Goal: Task Accomplishment & Management: Check status

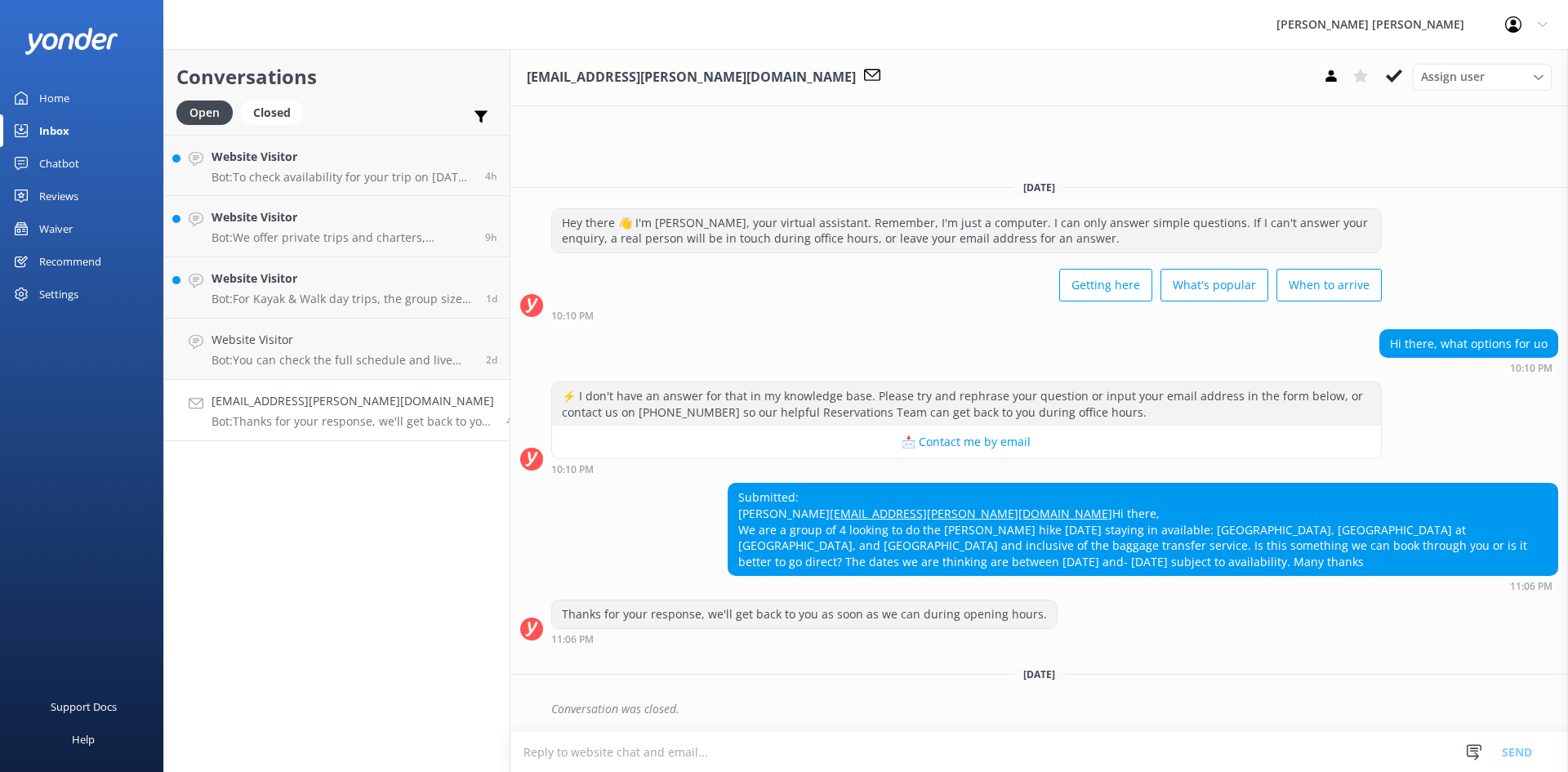
click at [55, 228] on div "Waiver" at bounding box center [56, 228] width 33 height 33
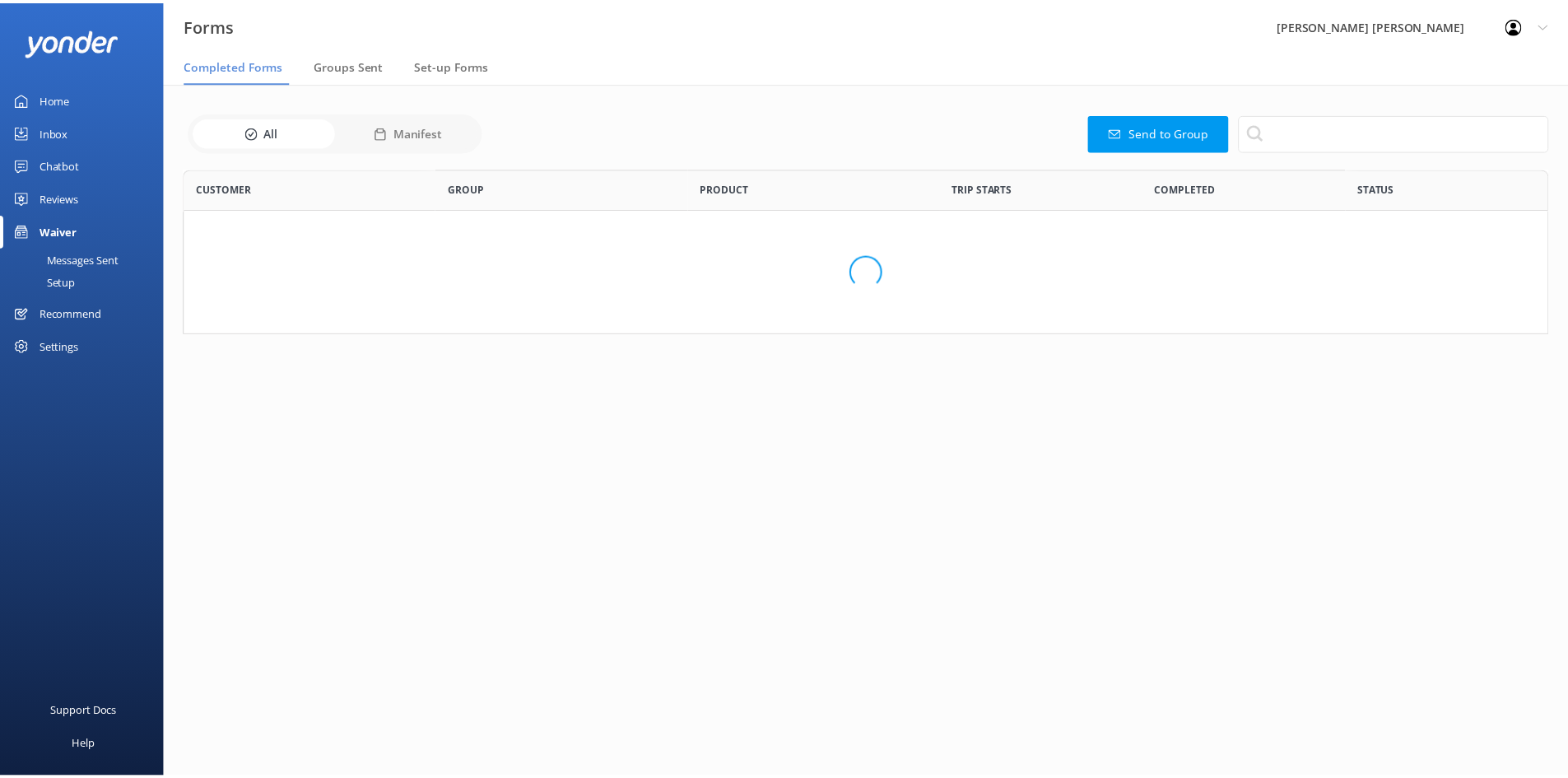
scroll to position [441, 1363]
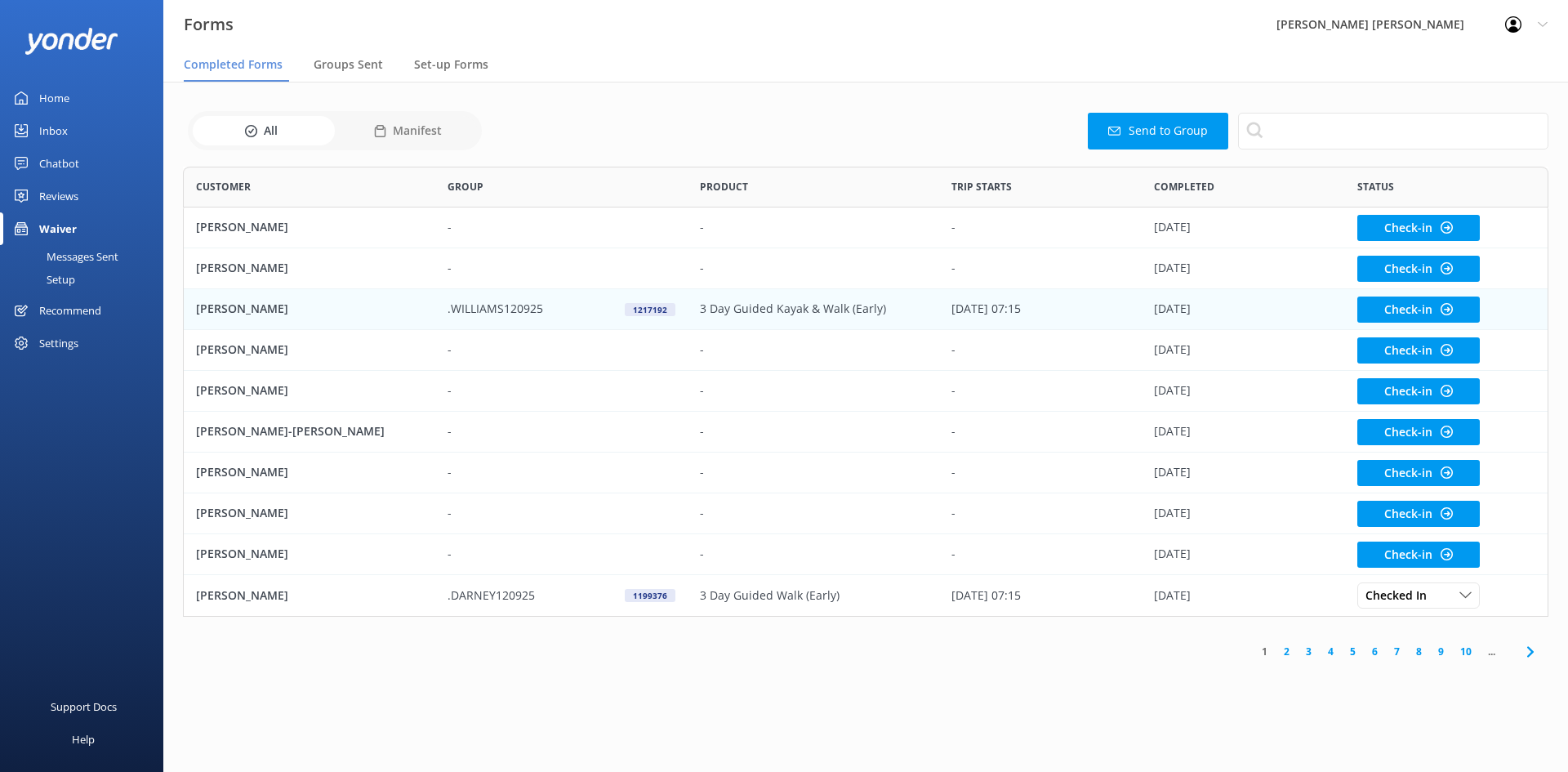
click at [423, 309] on div "[PERSON_NAME]" at bounding box center [310, 309] width 251 height 41
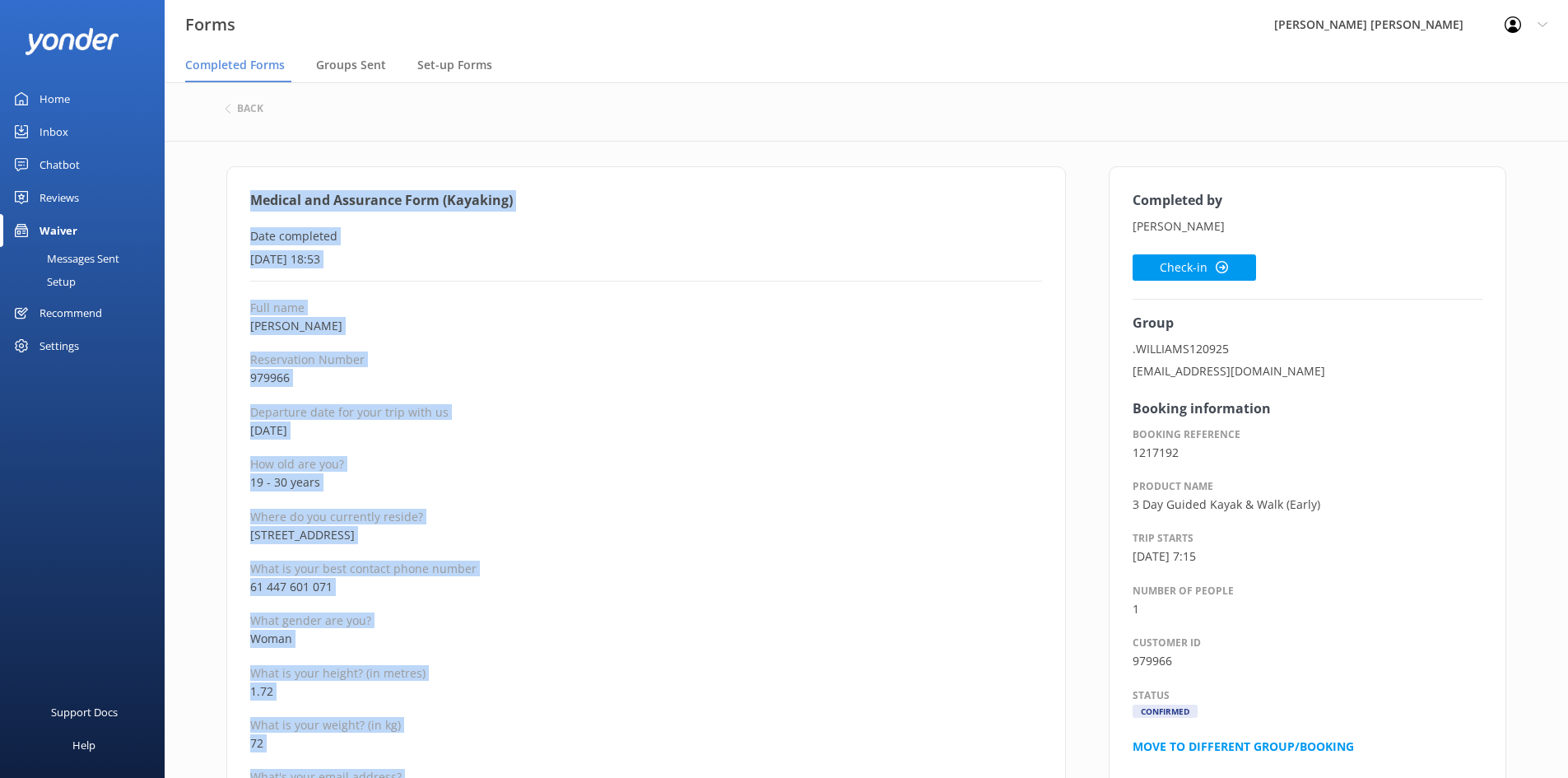
drag, startPoint x: 394, startPoint y: 403, endPoint x: 251, endPoint y: 197, distance: 250.8
copy div "Medical and Assurance Form (Kayaking) Date completed [DATE] 18:53 Full name [PE…"
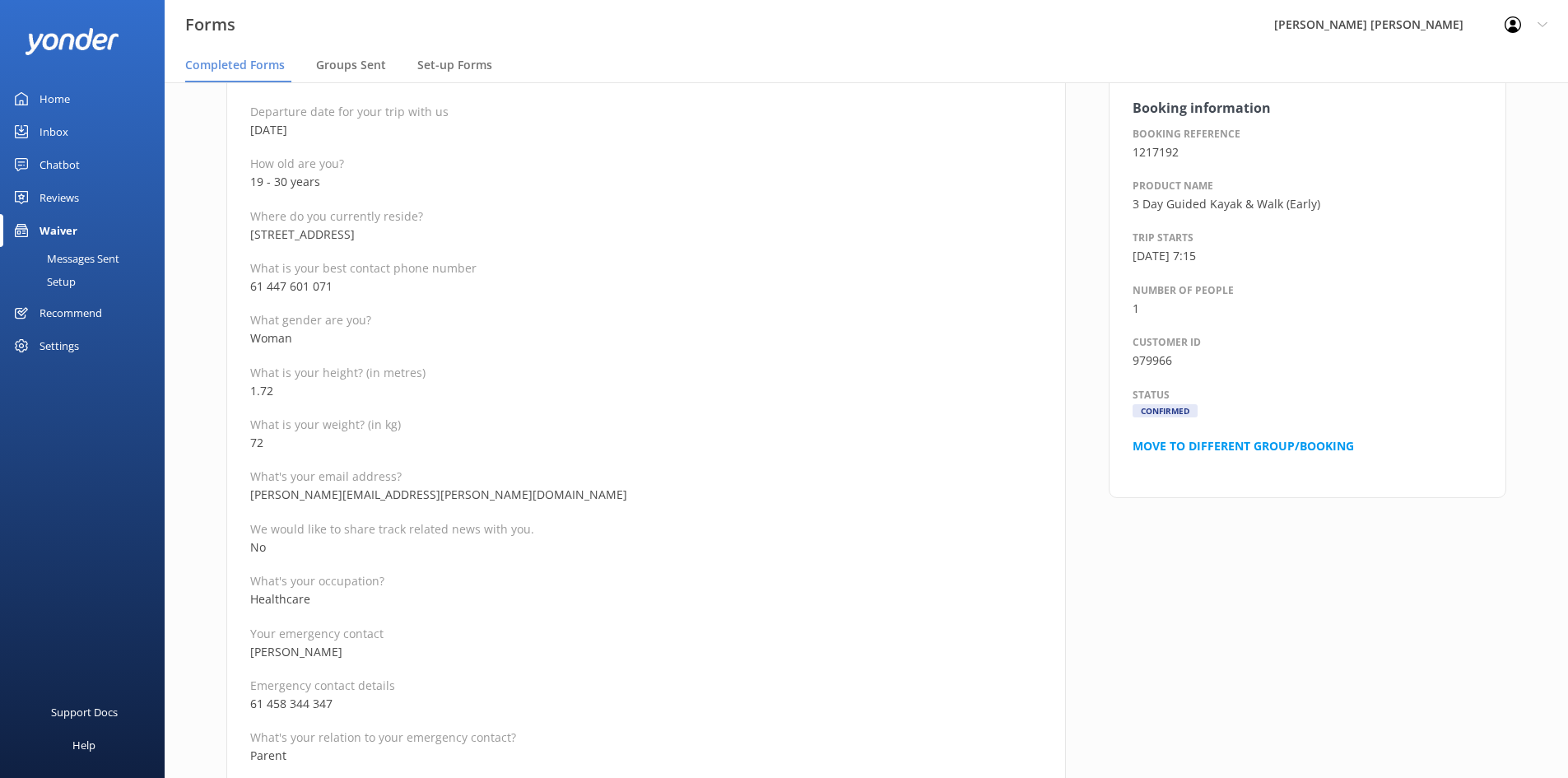
scroll to position [329, 0]
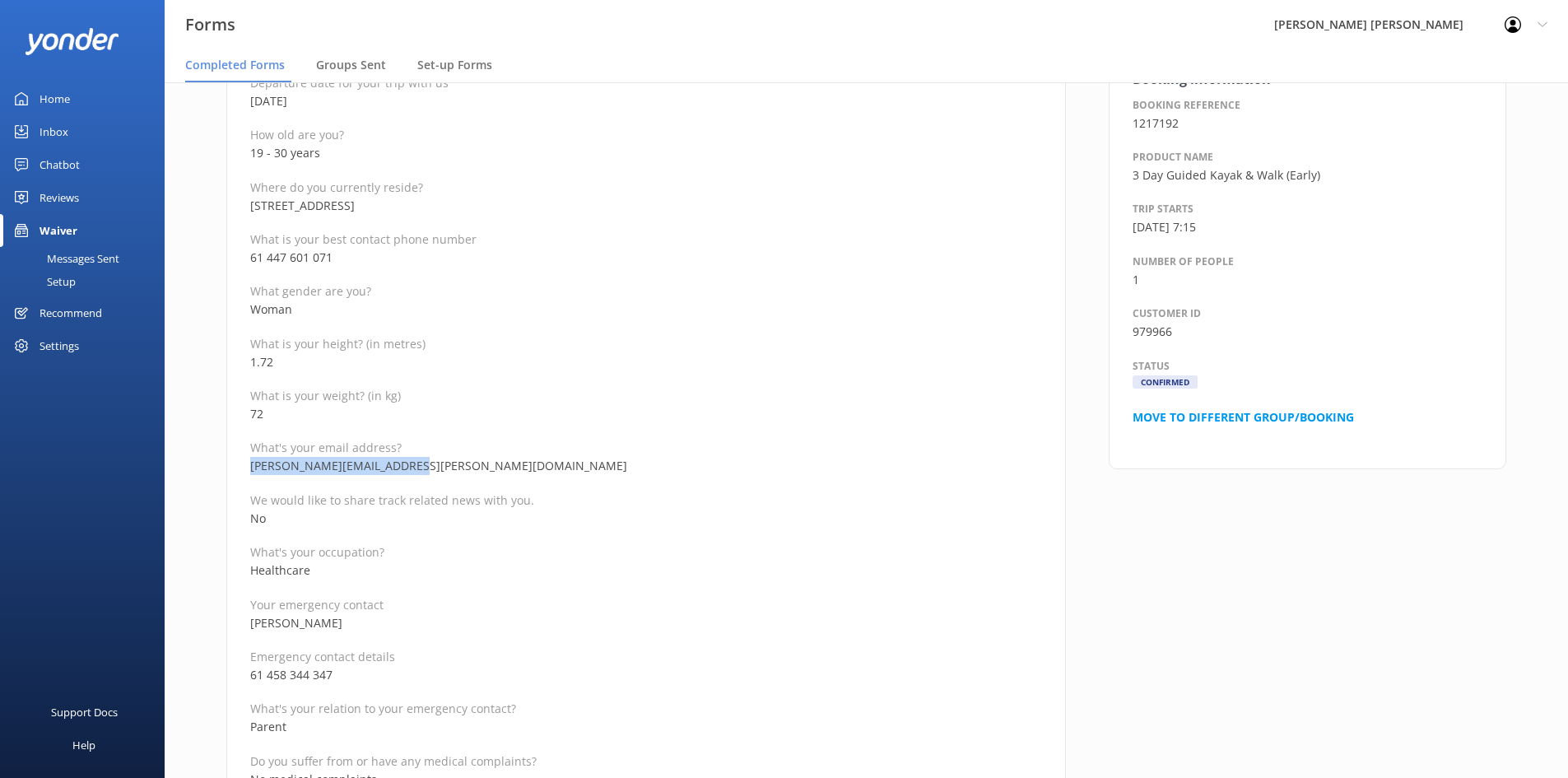
drag, startPoint x: 402, startPoint y: 461, endPoint x: 238, endPoint y: 465, distance: 164.0
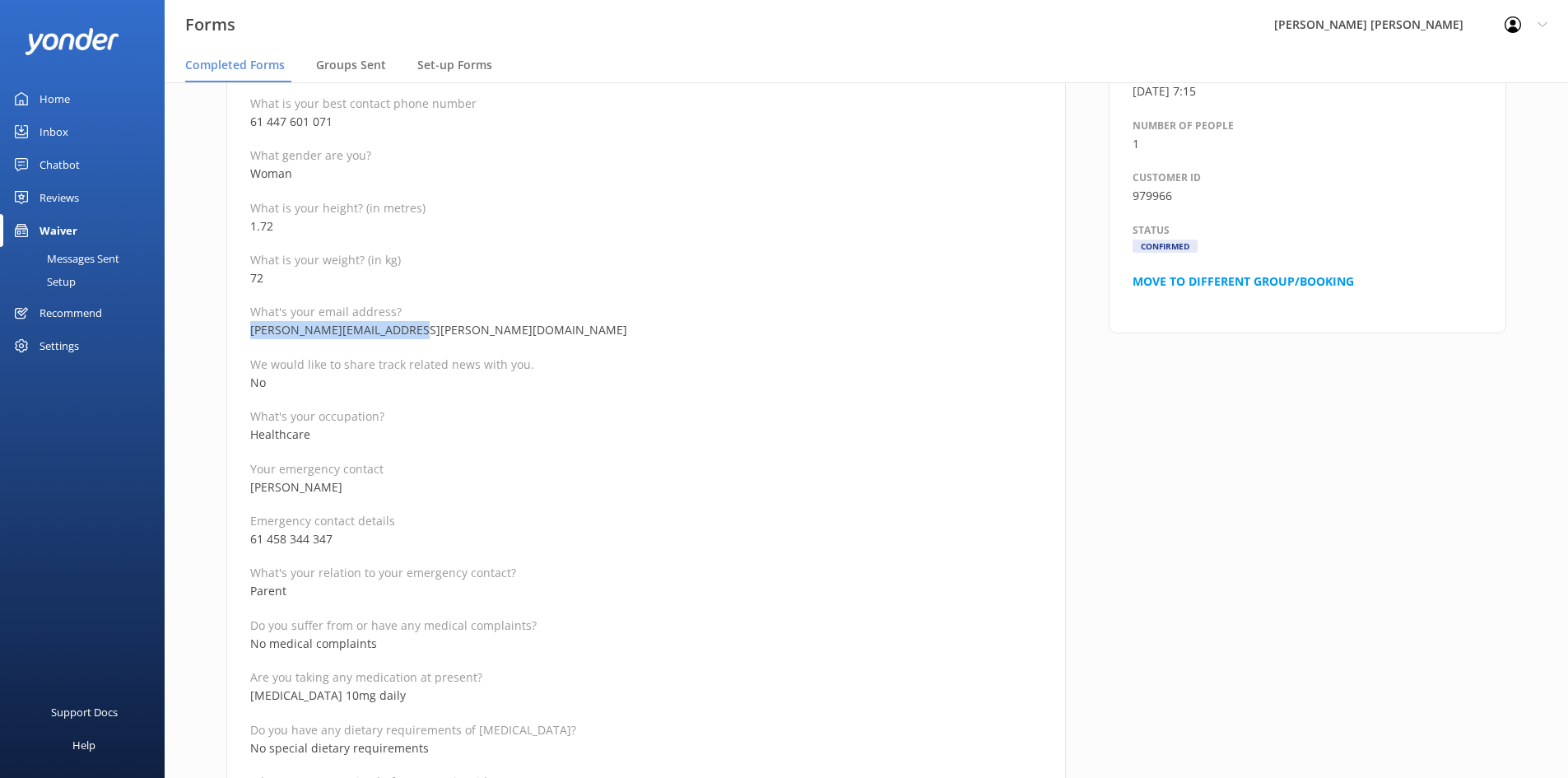
scroll to position [494, 0]
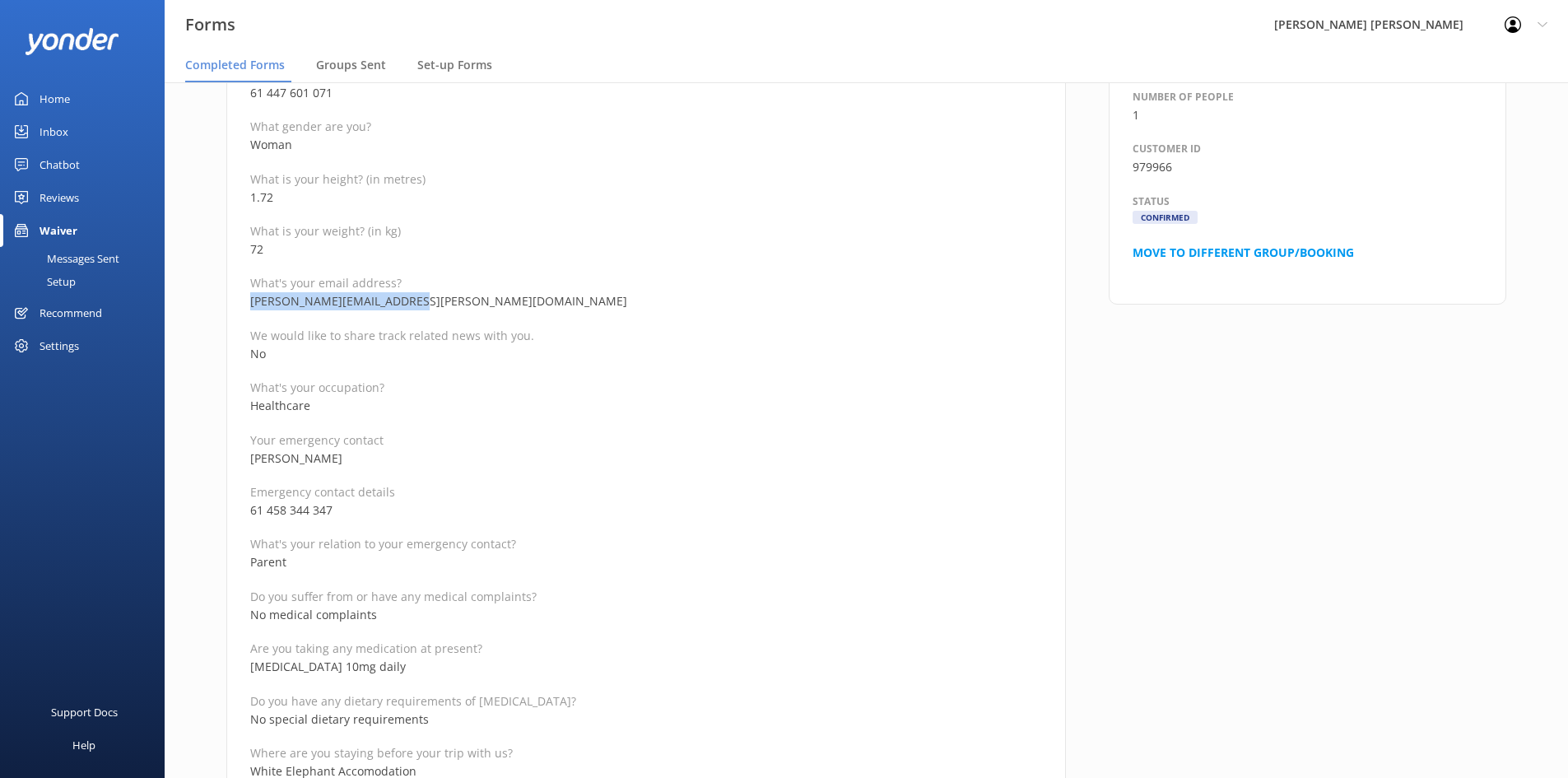
drag, startPoint x: 339, startPoint y: 460, endPoint x: 245, endPoint y: 460, distance: 94.0
click at [245, 460] on div "Medical and Assurance Form (Kayaking) Date completed [DATE] 18:53 Full name [PE…" at bounding box center [646, 764] width 839 height 2183
copy p "[PERSON_NAME]"
drag, startPoint x: 349, startPoint y: 509, endPoint x: 243, endPoint y: 514, distance: 106.1
click at [243, 514] on div "Medical and Assurance Form (Kayaking) Date completed [DATE] 18:53 Full name [PE…" at bounding box center [646, 764] width 839 height 2183
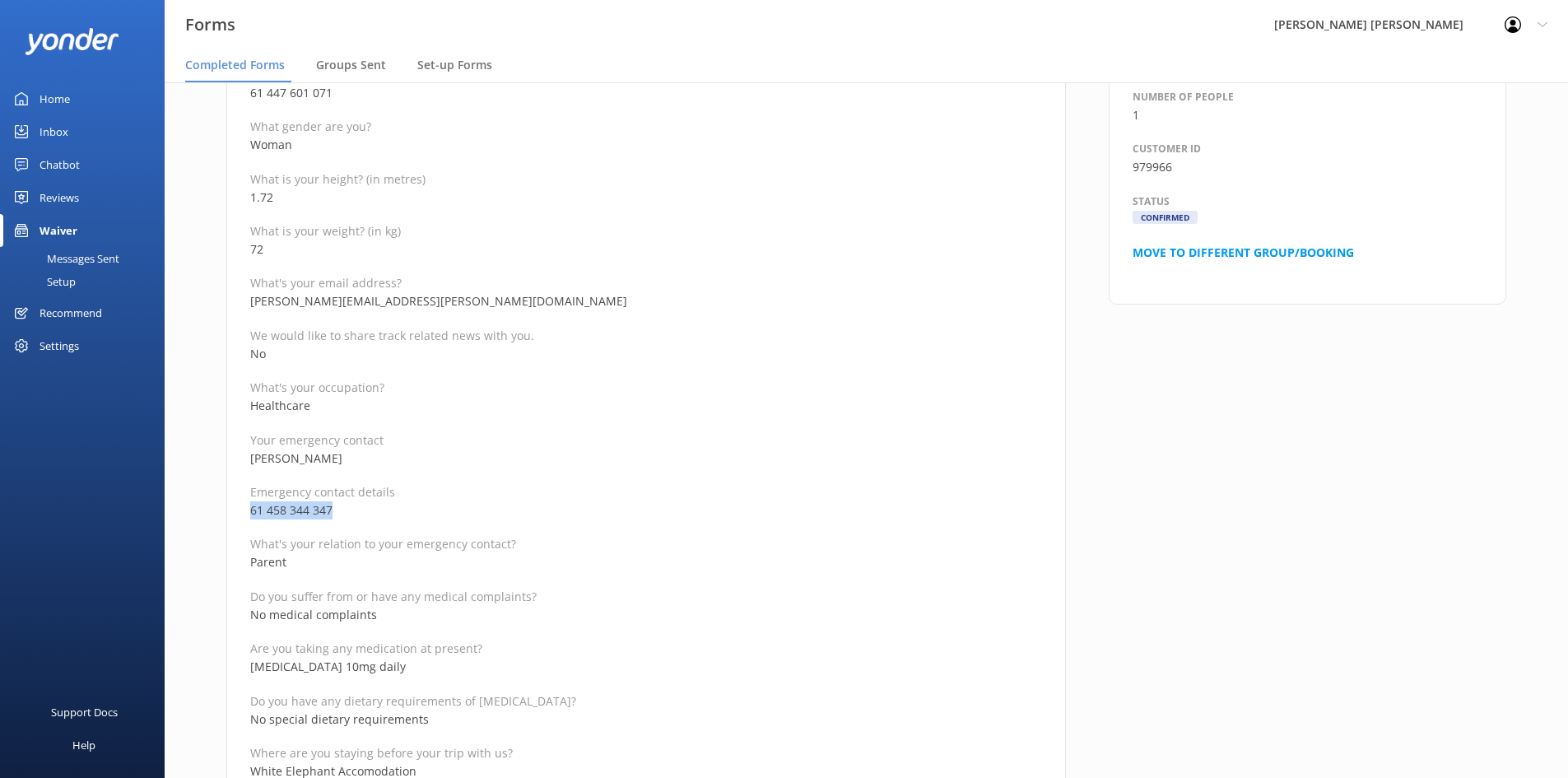
copy p "61 458 344 347"
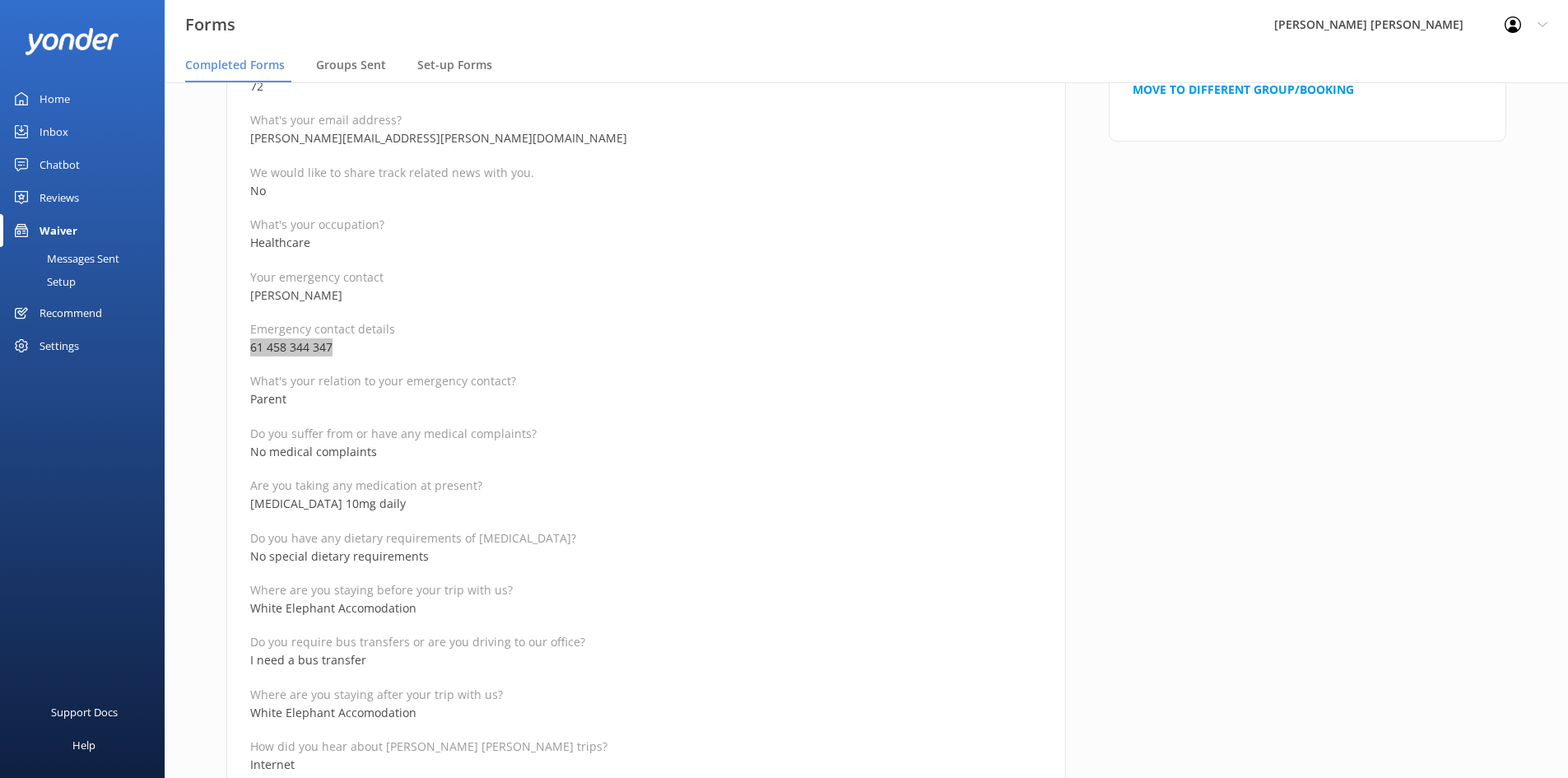
scroll to position [658, 0]
click at [555, 528] on p "Do you have any dietary requirements of [MEDICAL_DATA]?" at bounding box center [646, 535] width 792 height 15
drag, startPoint x: 395, startPoint y: 500, endPoint x: 246, endPoint y: 501, distance: 149.0
click at [246, 501] on div "Medical and Assurance Form (Kayaking) Date completed [DATE] 18:53 Full name [PE…" at bounding box center [646, 599] width 839 height 2183
drag, startPoint x: 385, startPoint y: 449, endPoint x: 235, endPoint y: 449, distance: 150.0
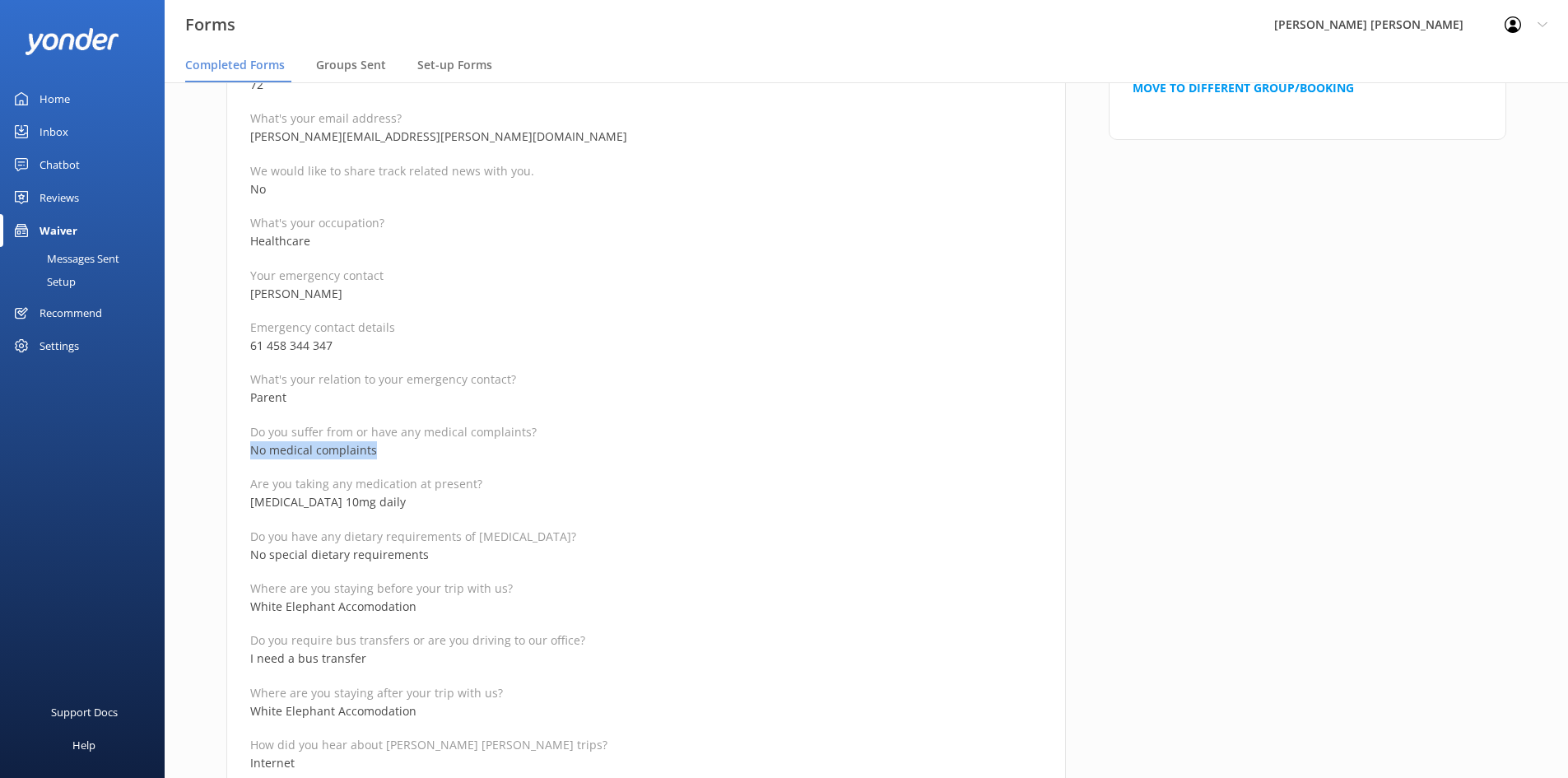
click at [235, 449] on div "Medical and Assurance Form (Kayaking) Date completed [DATE] 18:53 Full name [PE…" at bounding box center [646, 599] width 839 height 2183
copy p "No medical complaints"
click at [450, 463] on div "Full name [PERSON_NAME] Reservation Number 979966 Departure date for your trip …" at bounding box center [646, 654] width 792 height 2026
drag, startPoint x: 398, startPoint y: 499, endPoint x: 208, endPoint y: 499, distance: 190.0
click at [208, 499] on div "Medical and Assurance Form (Kayaking) Date completed [DATE] 18:53 Full name [PE…" at bounding box center [645, 608] width 882 height 2199
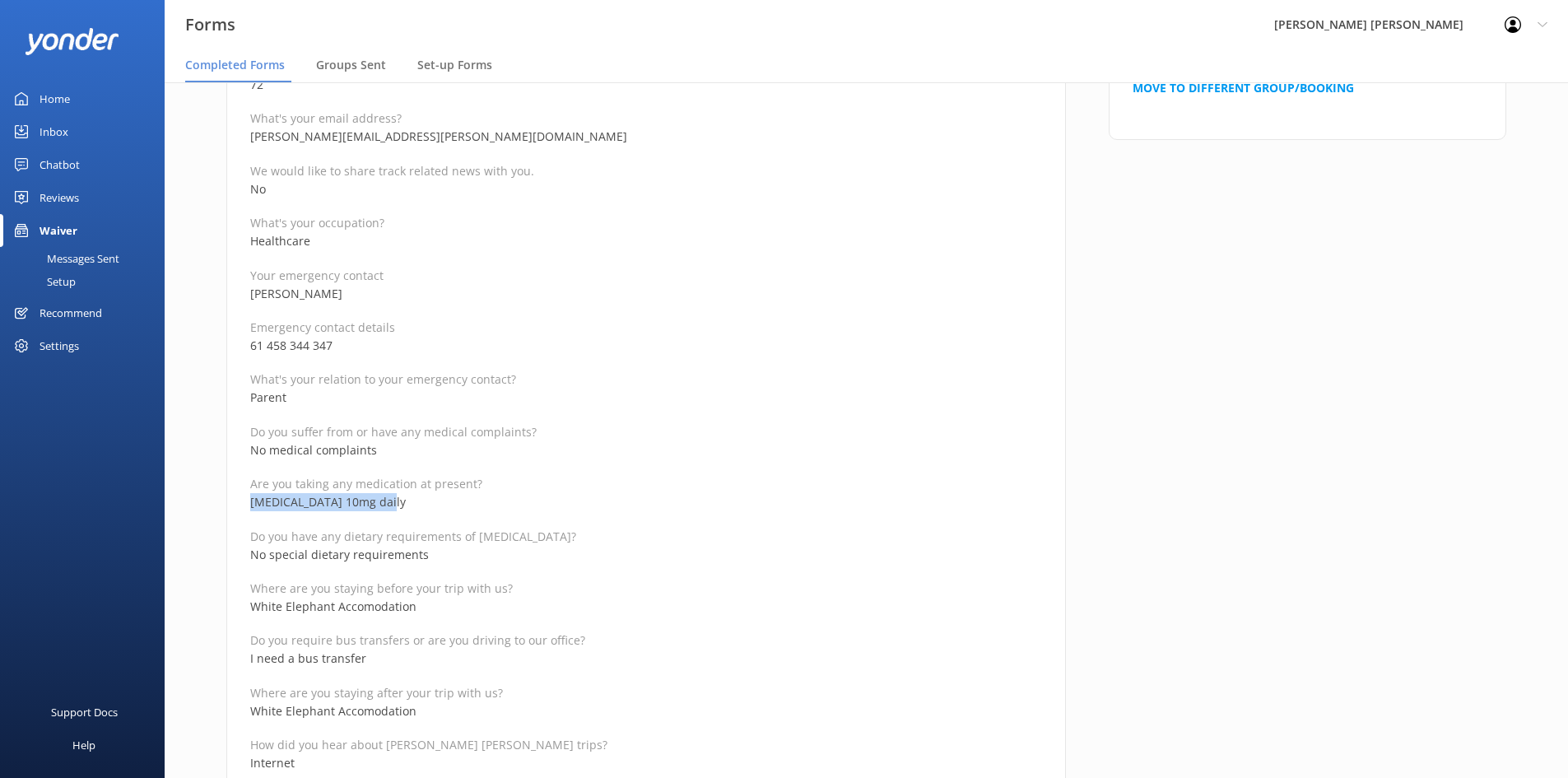
copy p "[MEDICAL_DATA] 10mg daily"
click at [554, 477] on p "Are you taking any medication at present?" at bounding box center [646, 483] width 792 height 15
click at [589, 515] on div "Full name [PERSON_NAME] Reservation Number 979966 Departure date for your trip …" at bounding box center [646, 654] width 792 height 2026
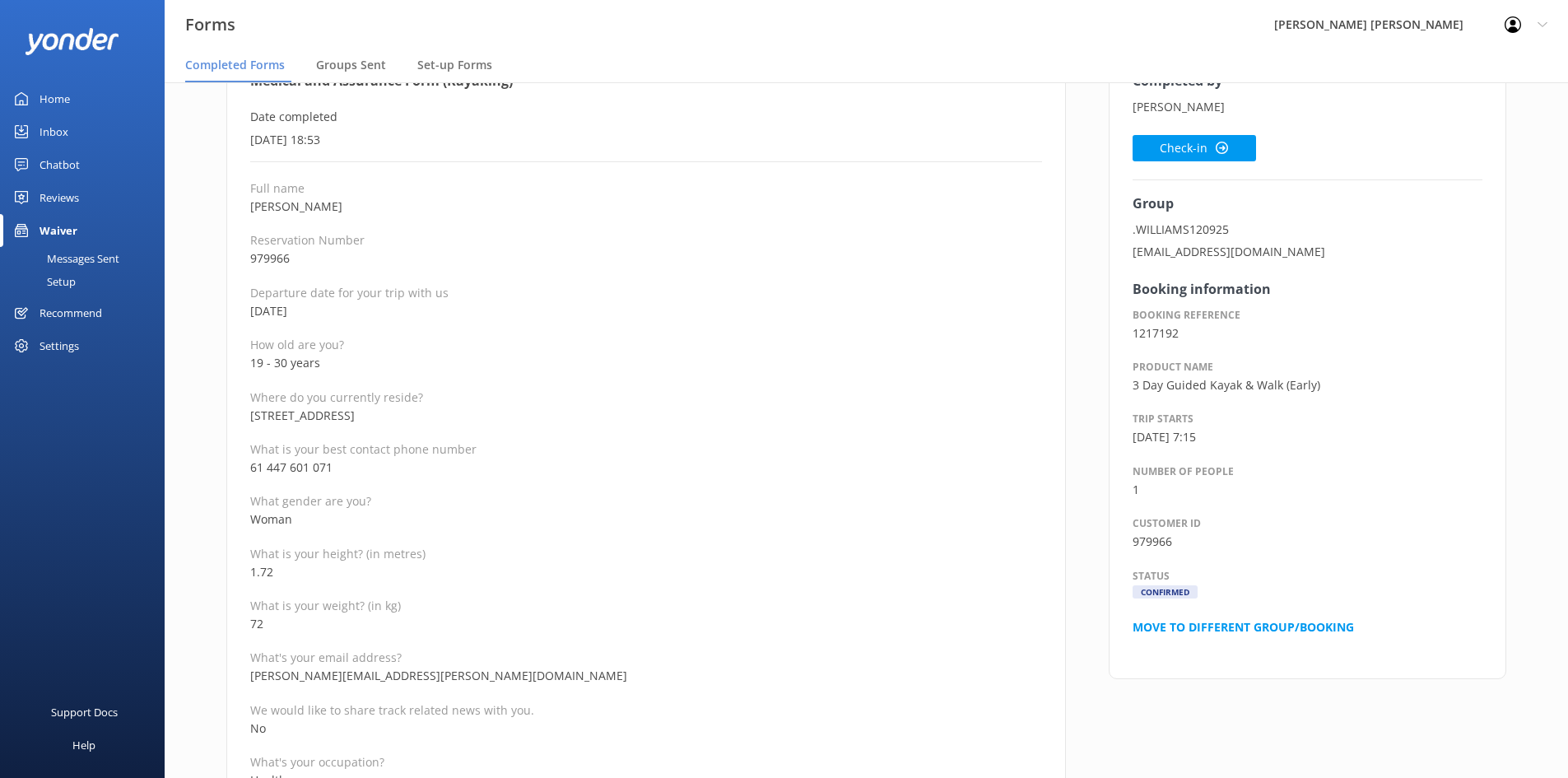
scroll to position [0, 0]
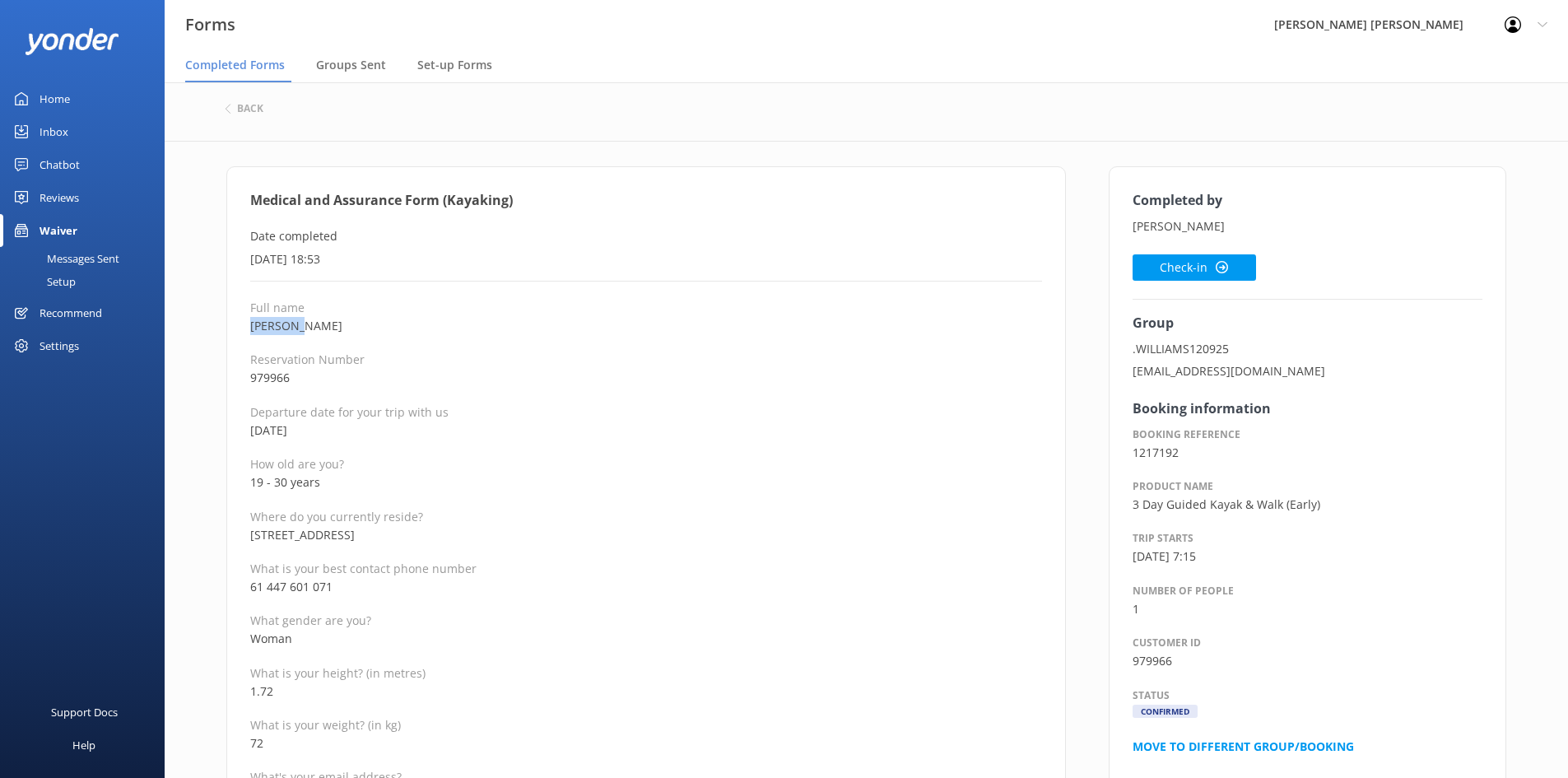
drag, startPoint x: 291, startPoint y: 328, endPoint x: 241, endPoint y: 328, distance: 50.0
copy p "[PERSON_NAME]"
drag, startPoint x: 400, startPoint y: 196, endPoint x: 338, endPoint y: 199, distance: 62.1
click at [338, 199] on h4 "Medical and Assurance Form (Kayaking)" at bounding box center [646, 201] width 792 height 21
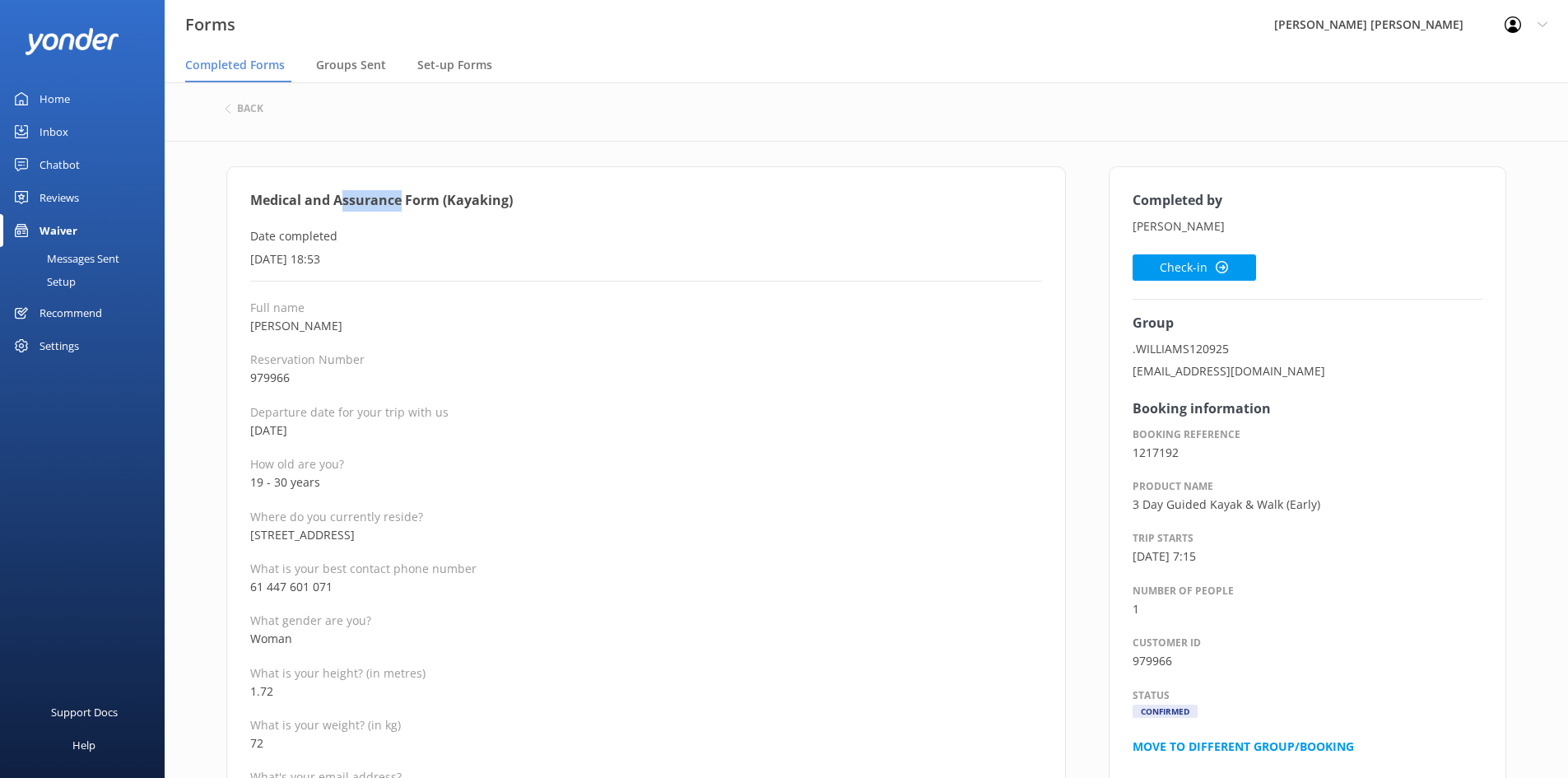
copy h4 "ssurance"
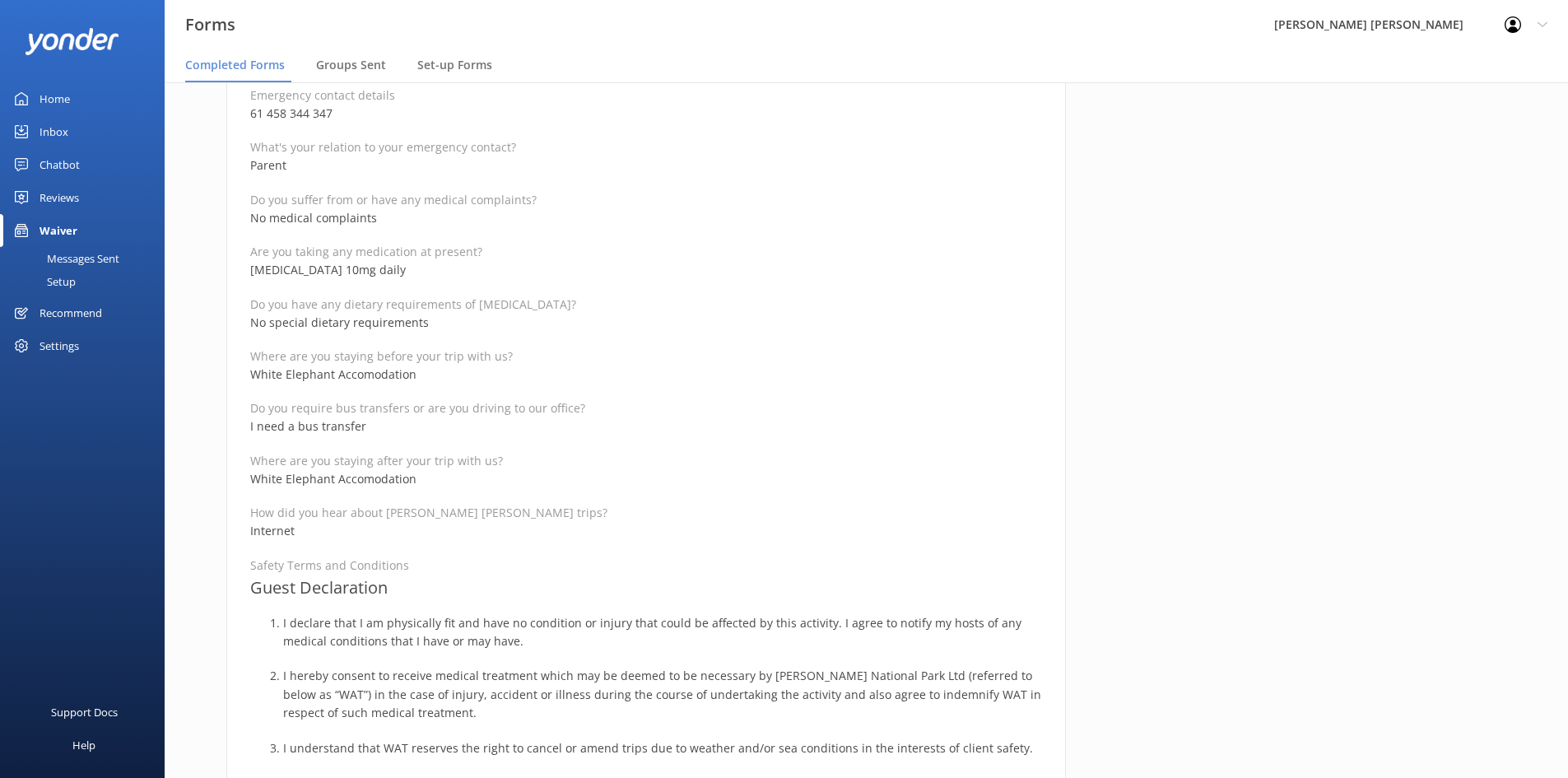
scroll to position [905, 0]
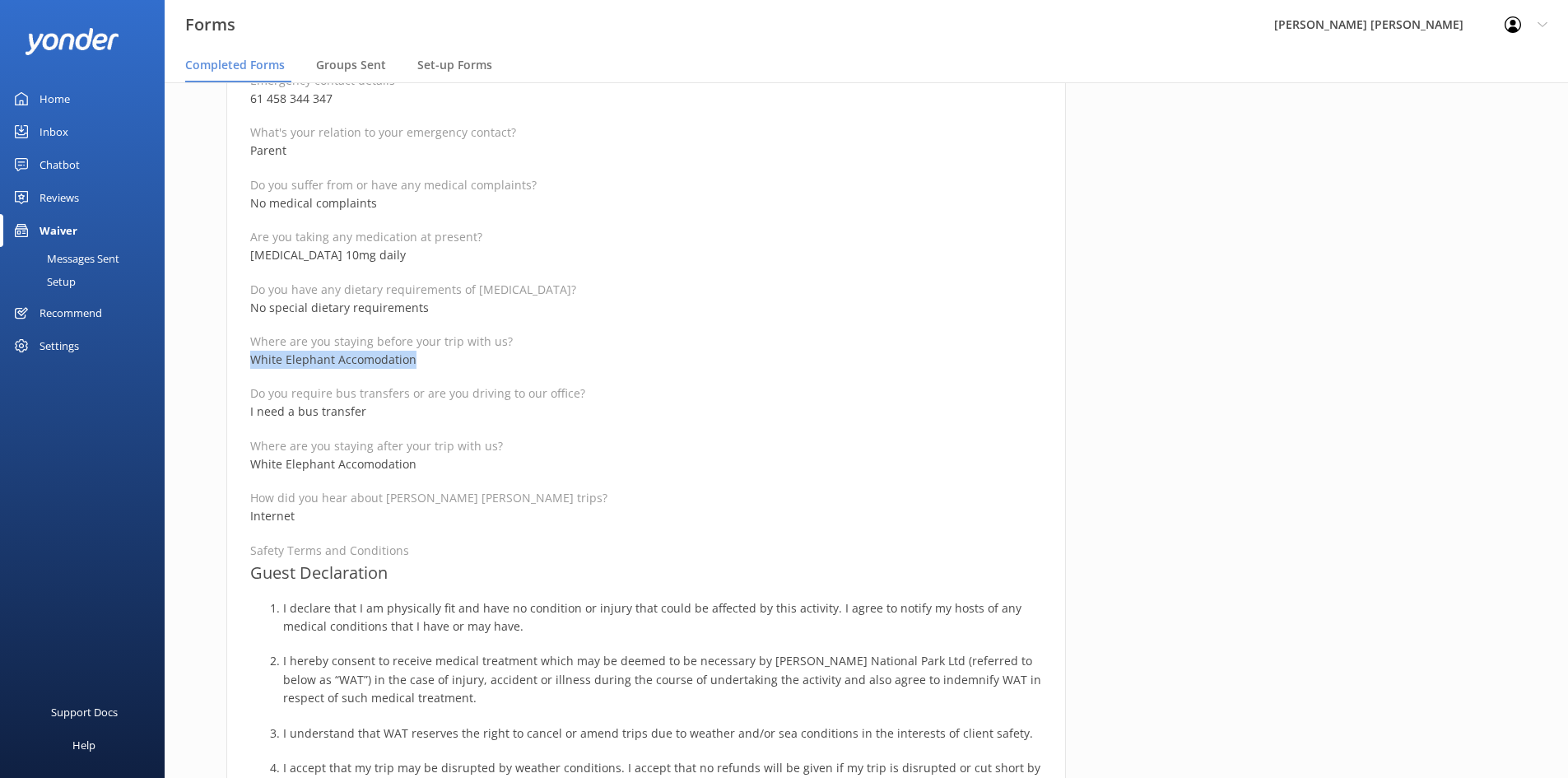
drag, startPoint x: 419, startPoint y: 354, endPoint x: 253, endPoint y: 356, distance: 166.0
click at [253, 356] on p "White Elephant Accomodation" at bounding box center [646, 360] width 792 height 18
copy p "White Elephant Accomodation"
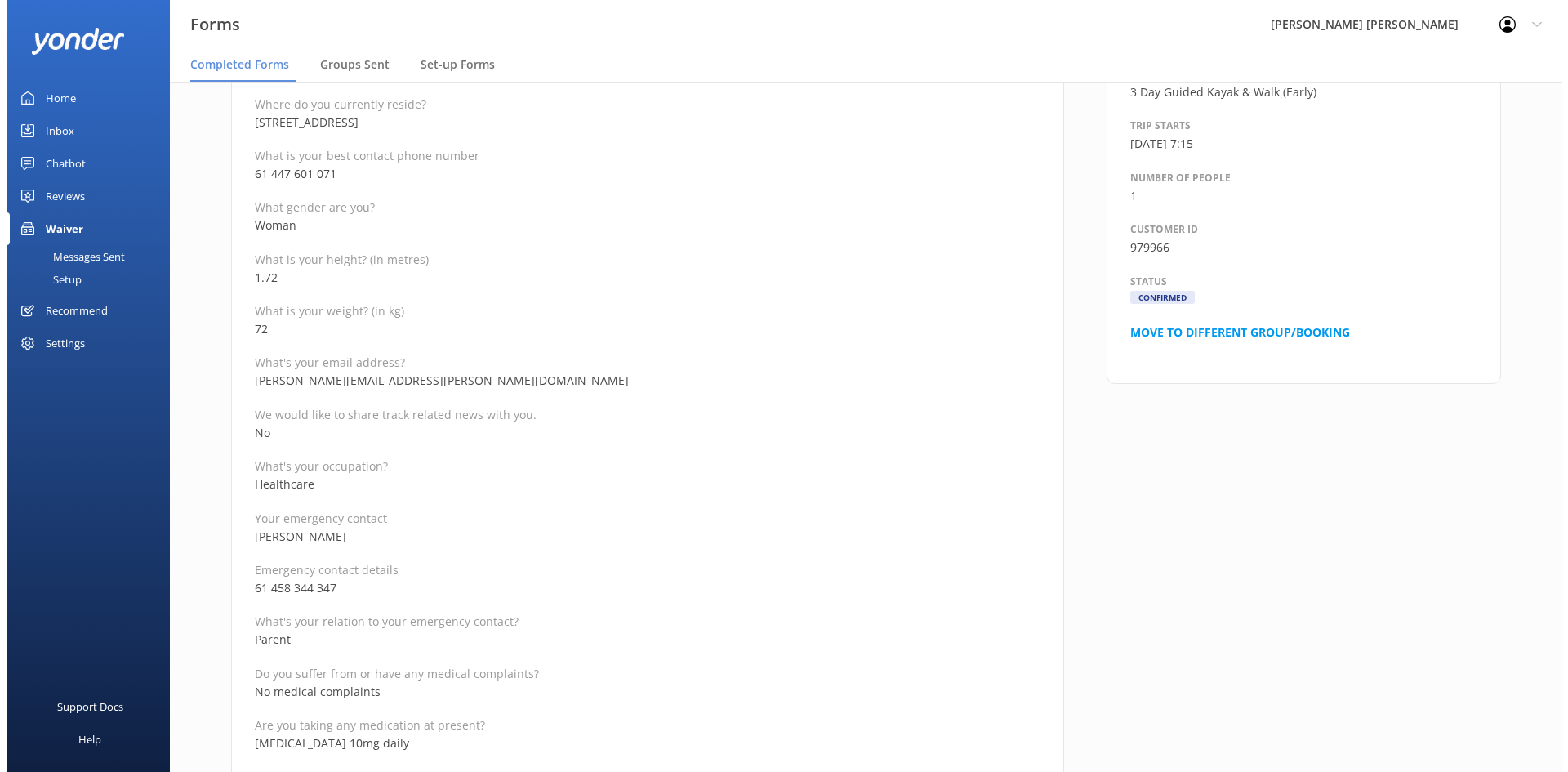
scroll to position [0, 0]
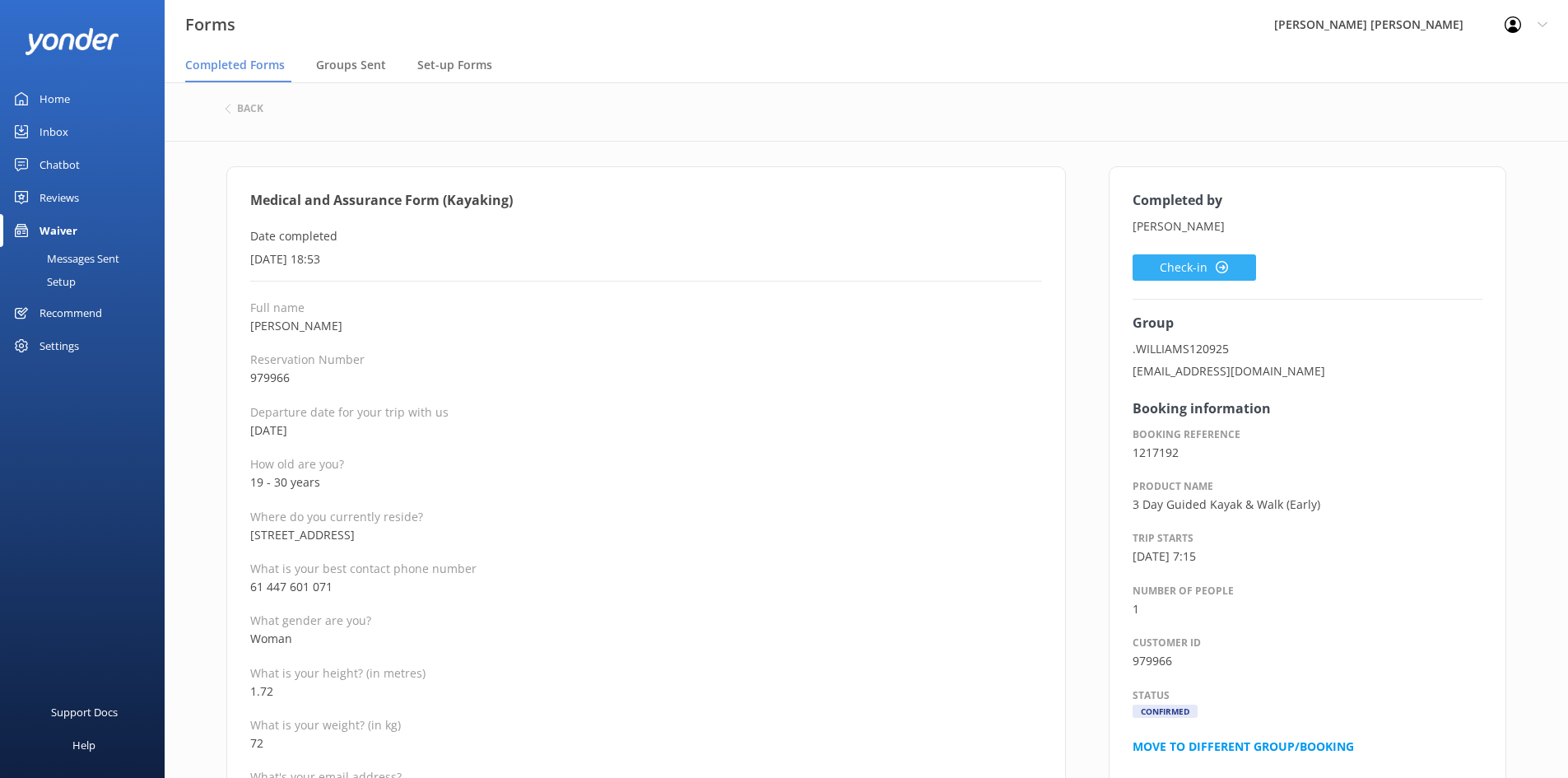
click at [1144, 269] on button "Check-in" at bounding box center [1194, 267] width 124 height 27
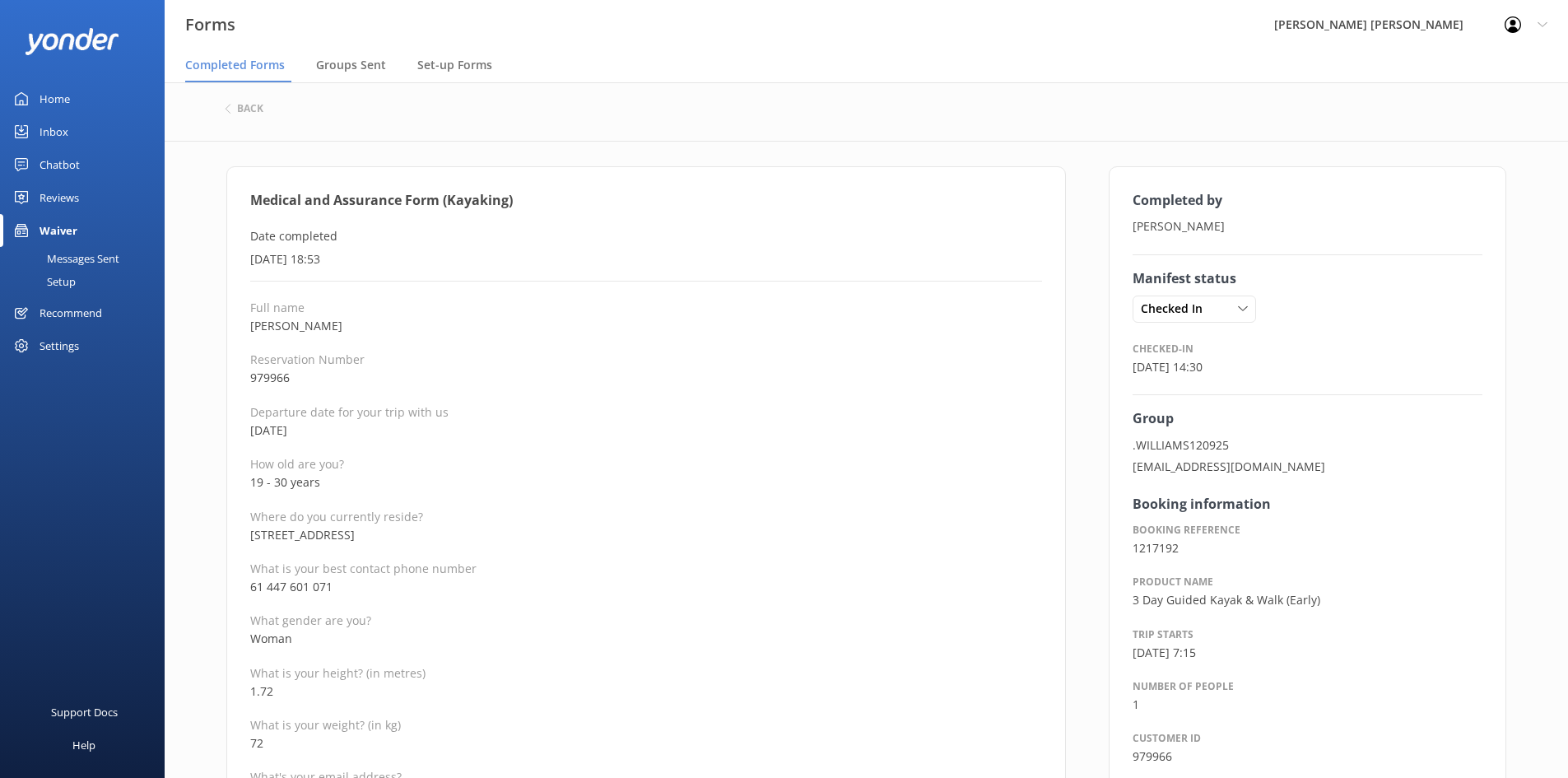
drag, startPoint x: 361, startPoint y: 326, endPoint x: 244, endPoint y: 332, distance: 117.2
copy p "[PERSON_NAME]"
click at [240, 105] on h6 "back" at bounding box center [250, 108] width 27 height 10
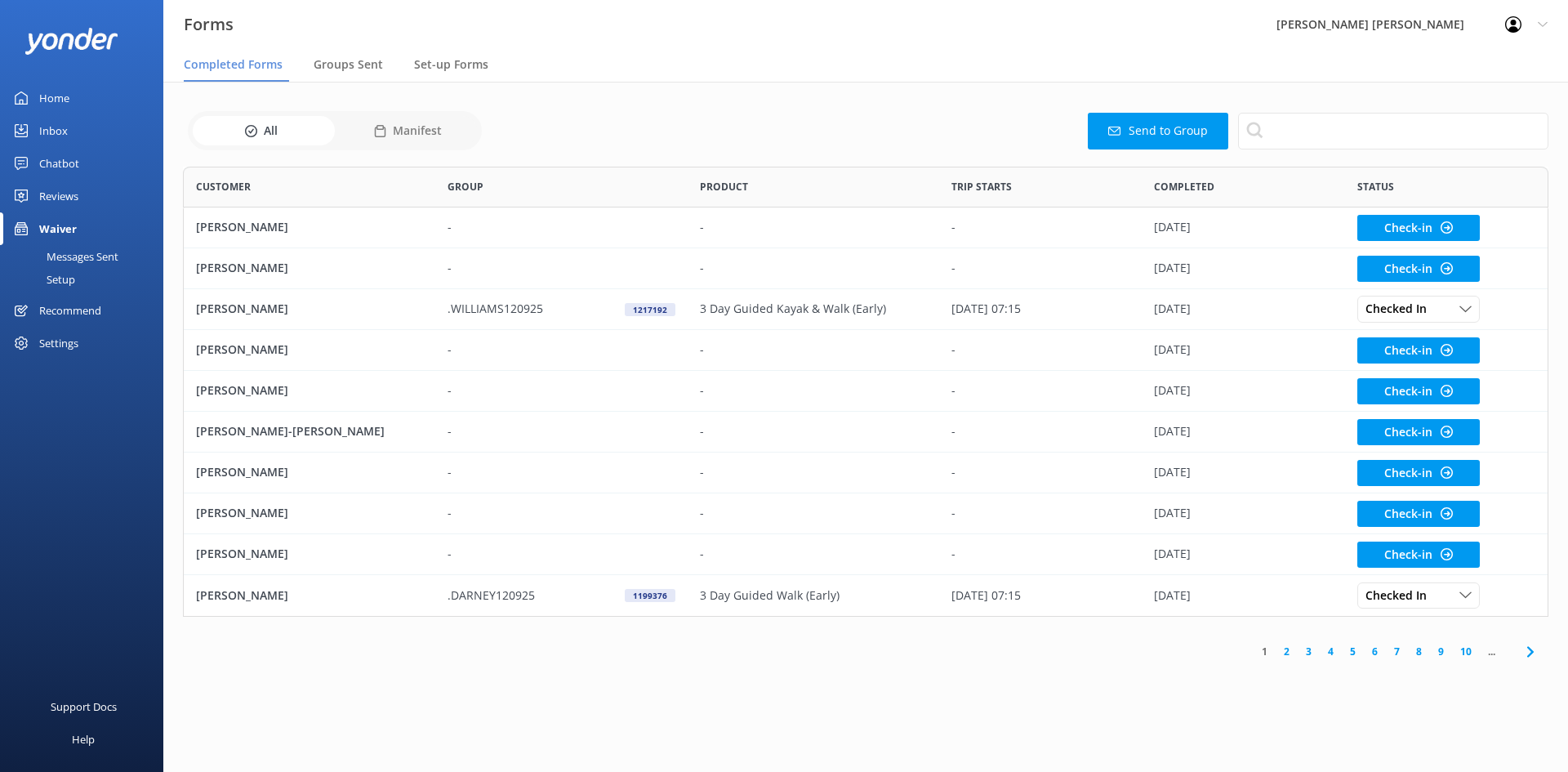
scroll to position [438, 1353]
click at [455, 63] on span "Set-up Forms" at bounding box center [451, 64] width 75 height 16
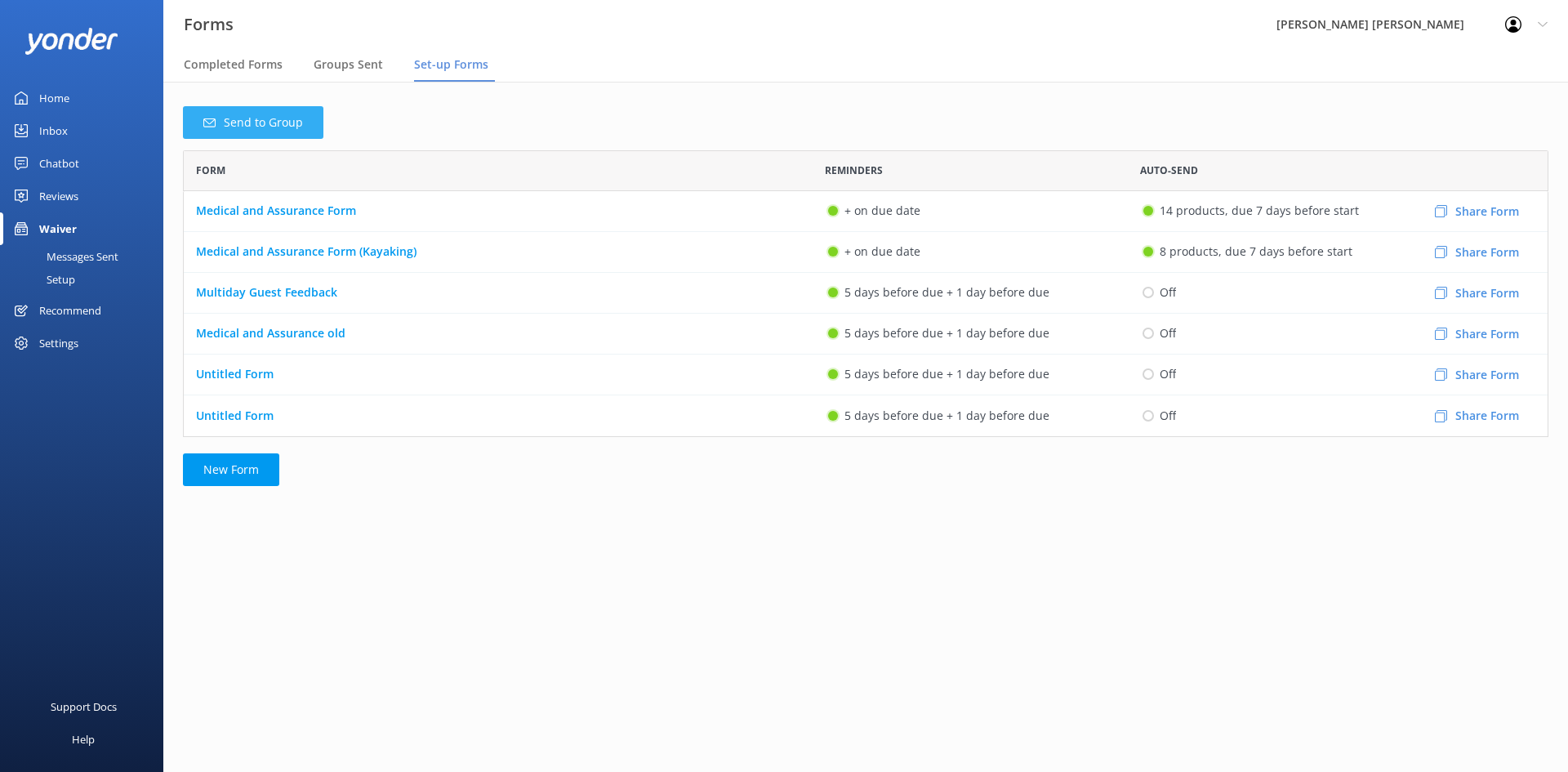
scroll to position [275, 1353]
click at [1494, 213] on button "Share Form" at bounding box center [1477, 211] width 117 height 47
click at [332, 70] on span "Groups Sent" at bounding box center [348, 64] width 70 height 16
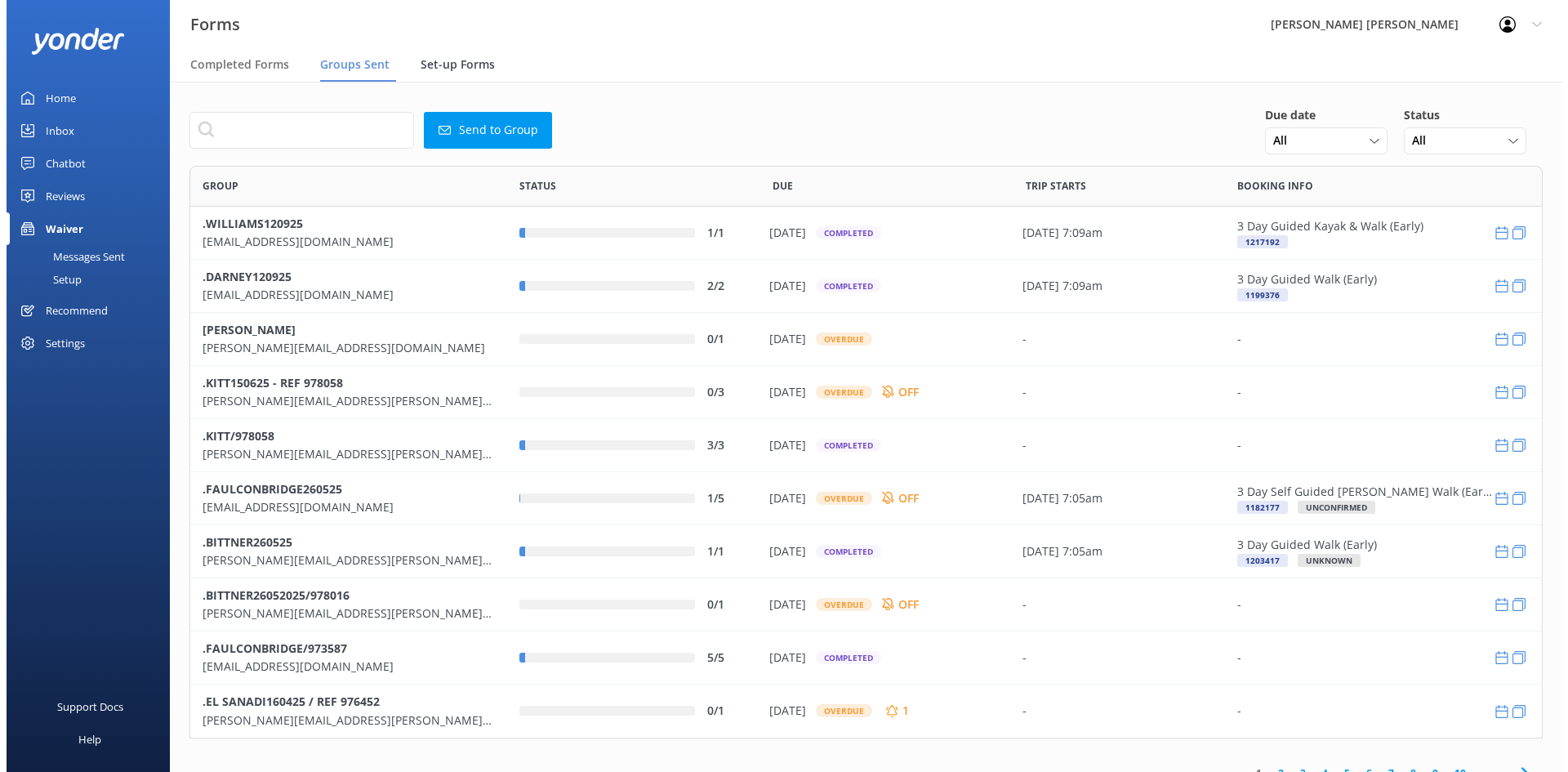
scroll to position [560, 1340]
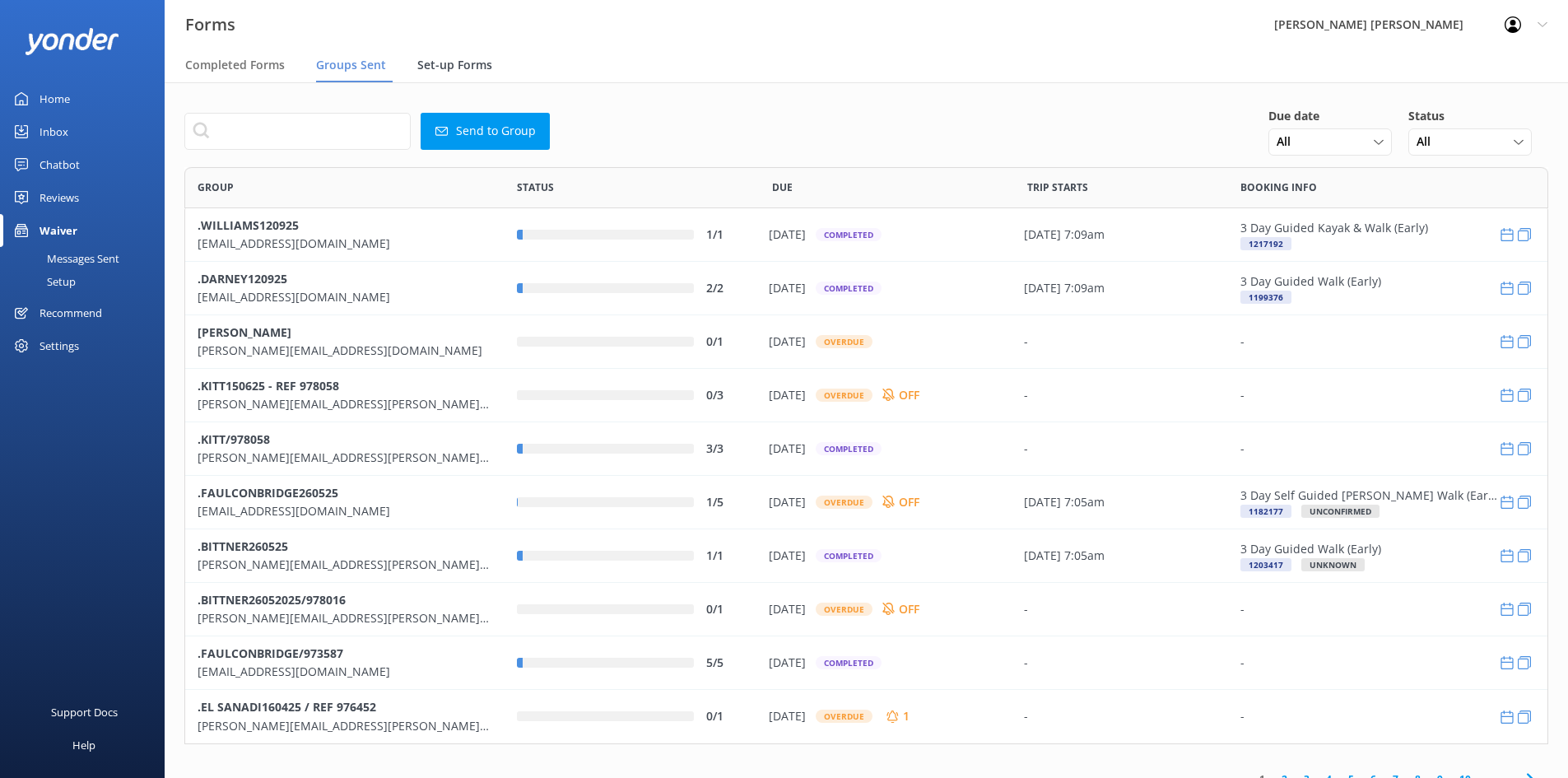
click at [439, 61] on span "Set-up Forms" at bounding box center [455, 65] width 75 height 16
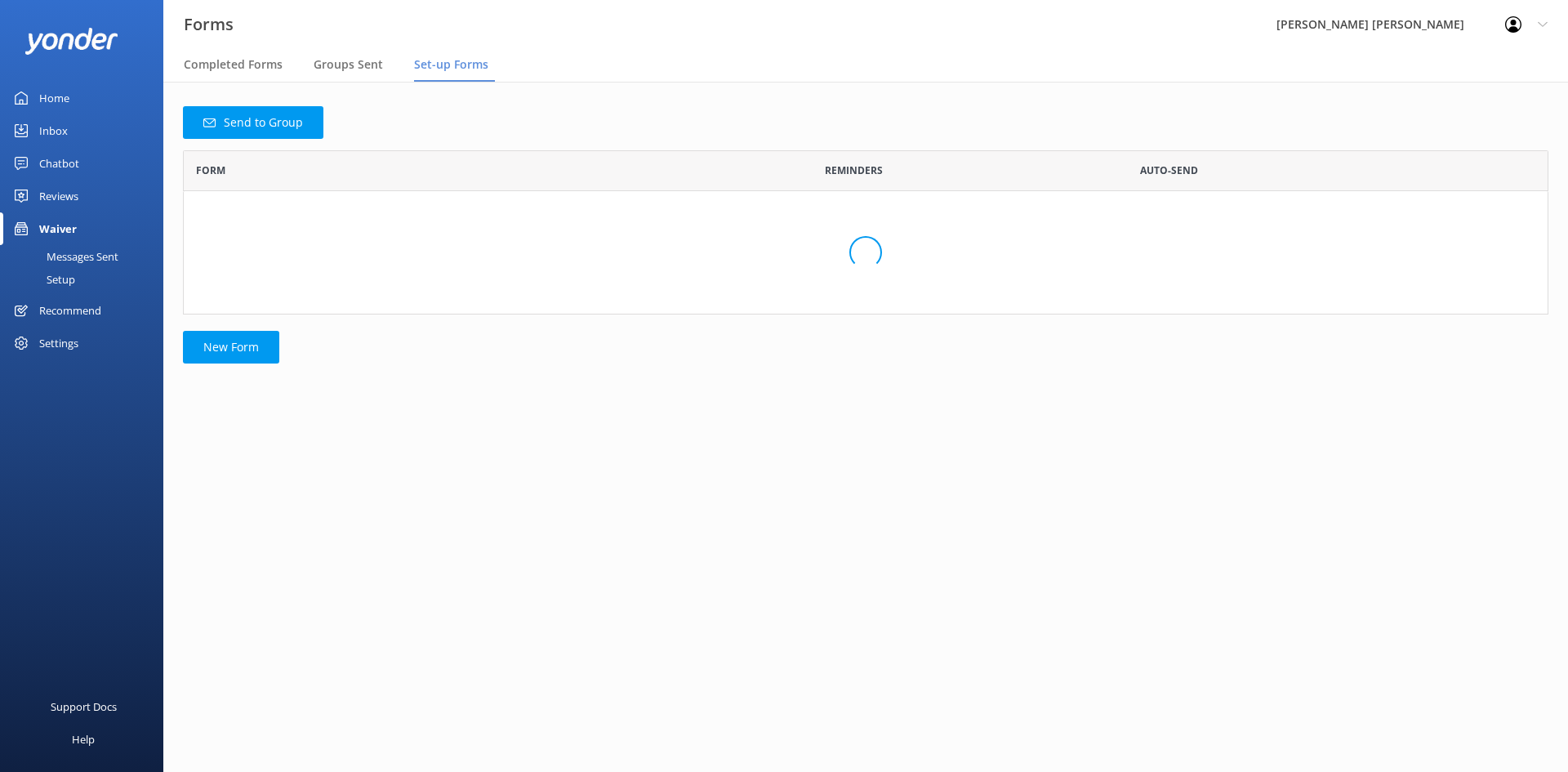
scroll to position [275, 1353]
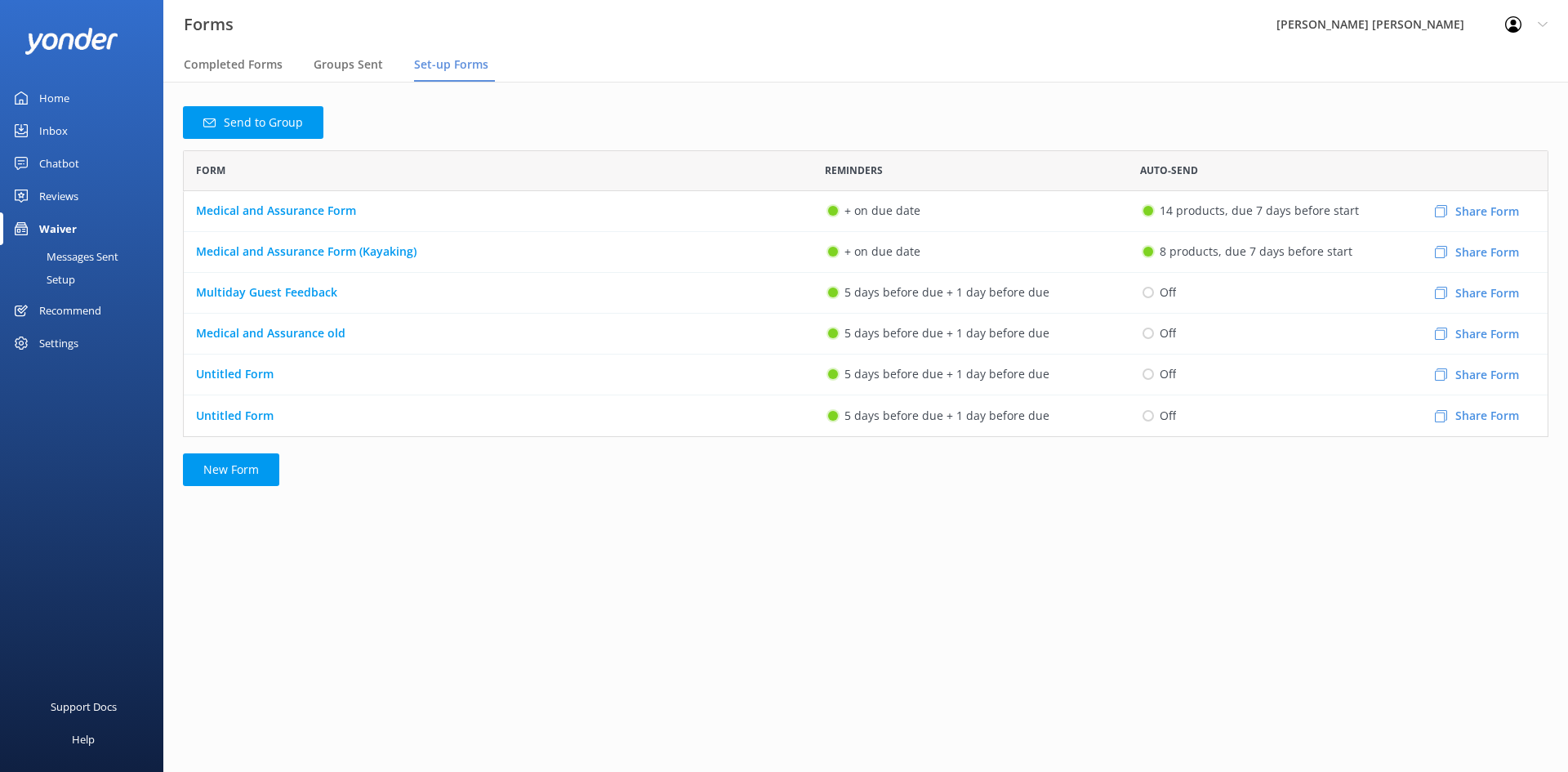
click at [1468, 214] on button "Share Form" at bounding box center [1477, 211] width 117 height 47
click at [270, 70] on span "Completed Forms" at bounding box center [233, 64] width 99 height 16
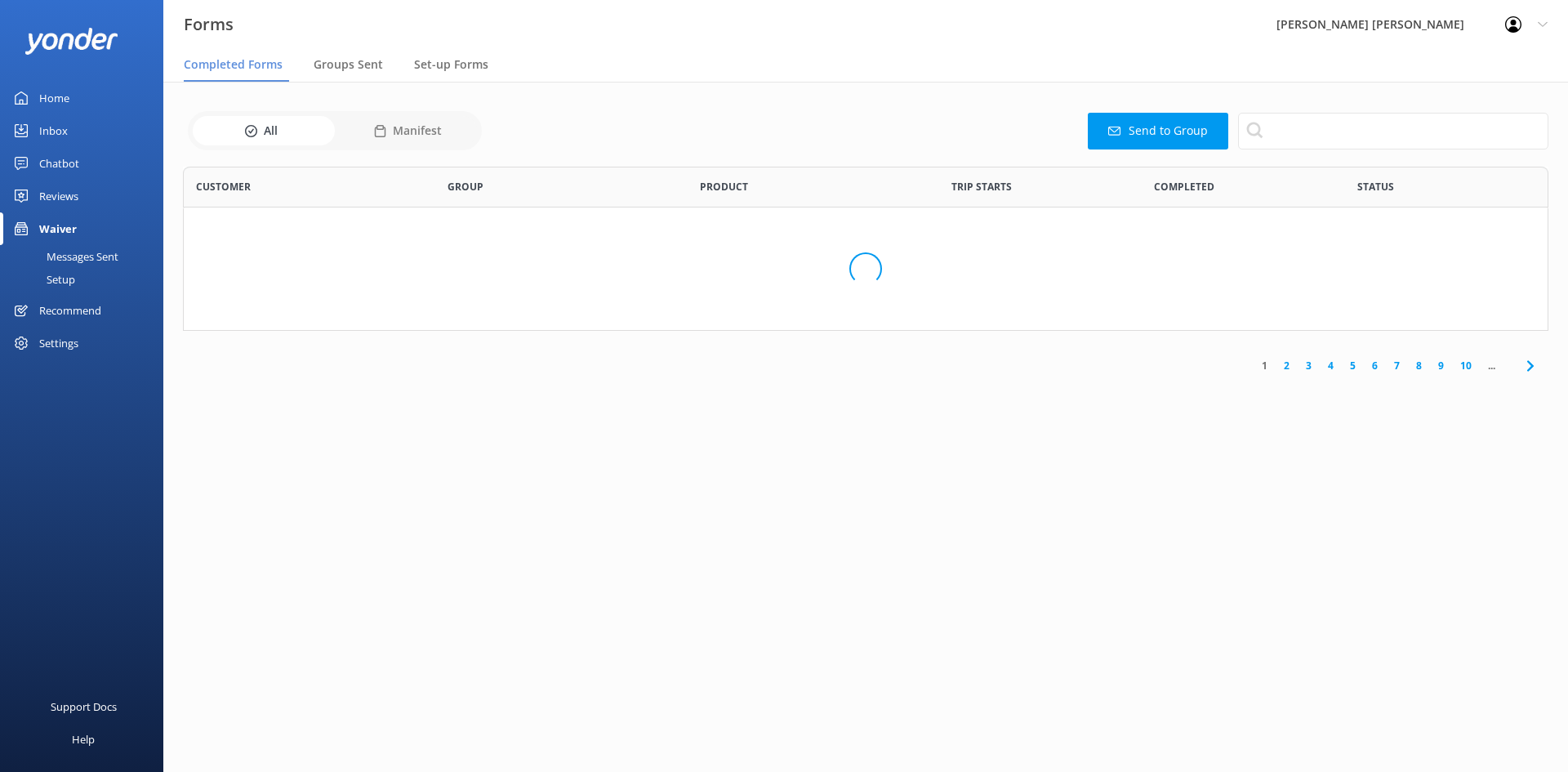
scroll to position [438, 1353]
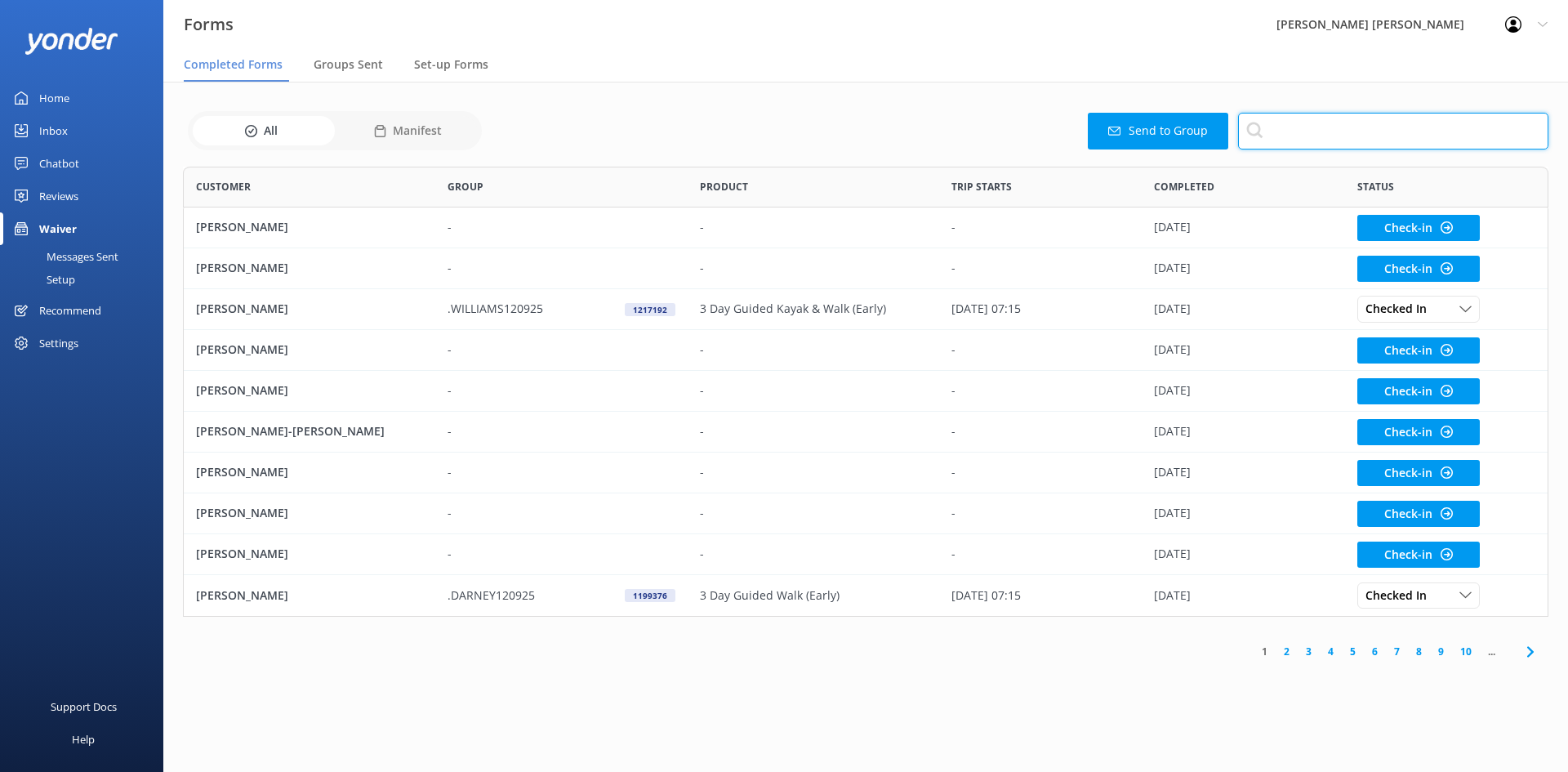
click at [1340, 136] on input "text" at bounding box center [1392, 130] width 311 height 37
paste input "[PERSON_NAME]"
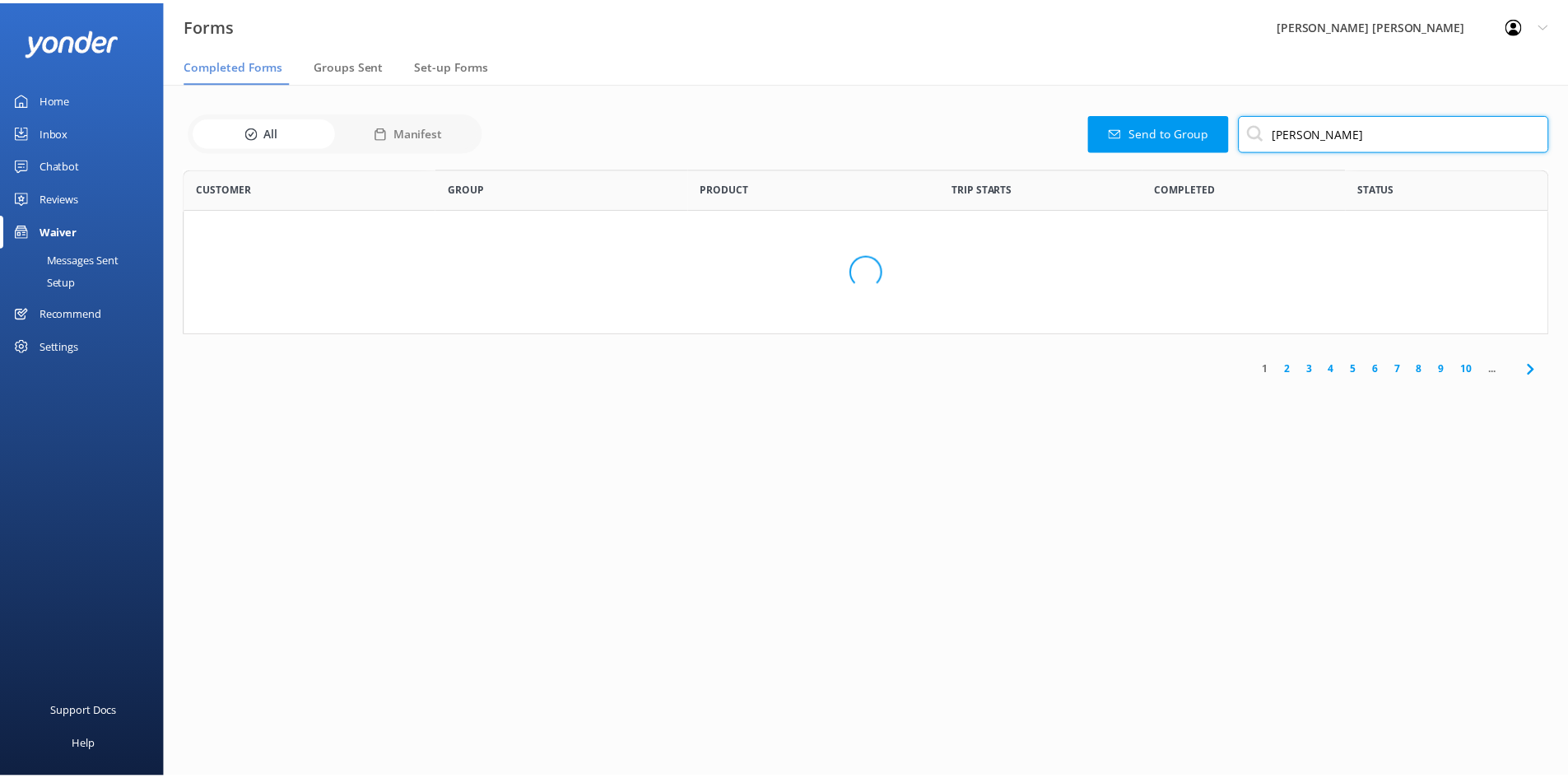
scroll to position [70, 1363]
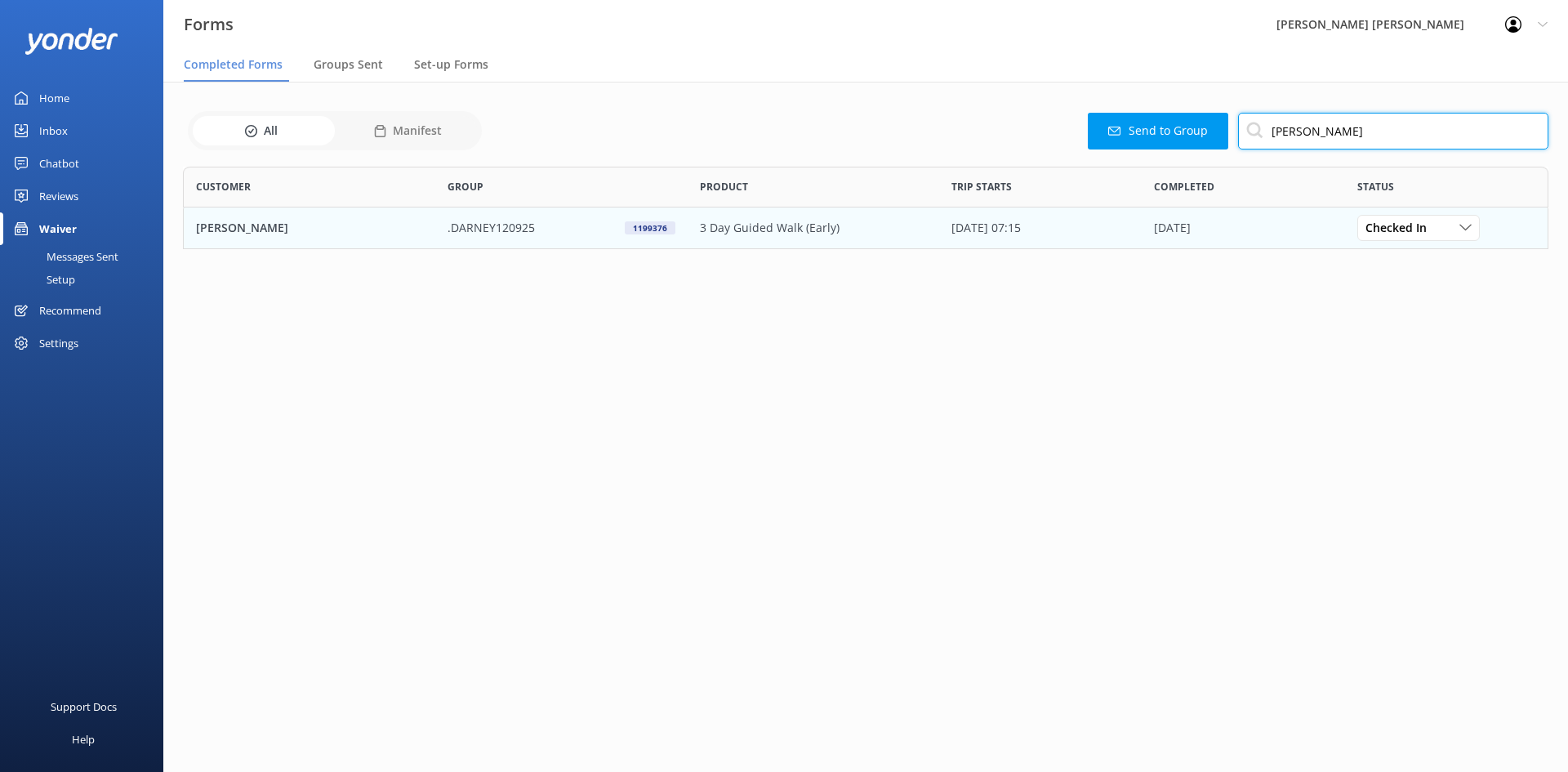
type input "[PERSON_NAME]"
click at [518, 232] on p ".DARNEY120925" at bounding box center [491, 227] width 88 height 18
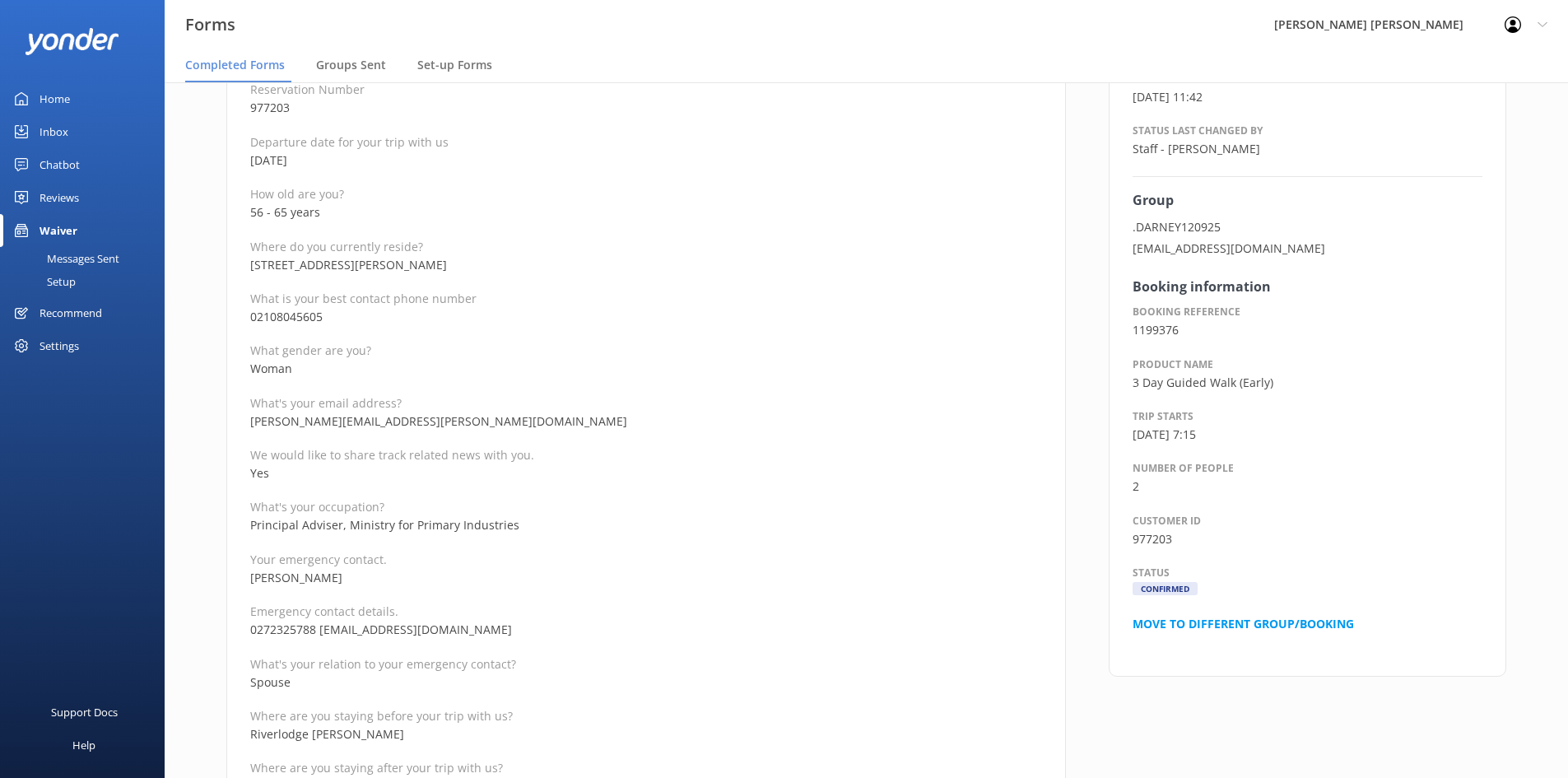
scroll to position [329, 0]
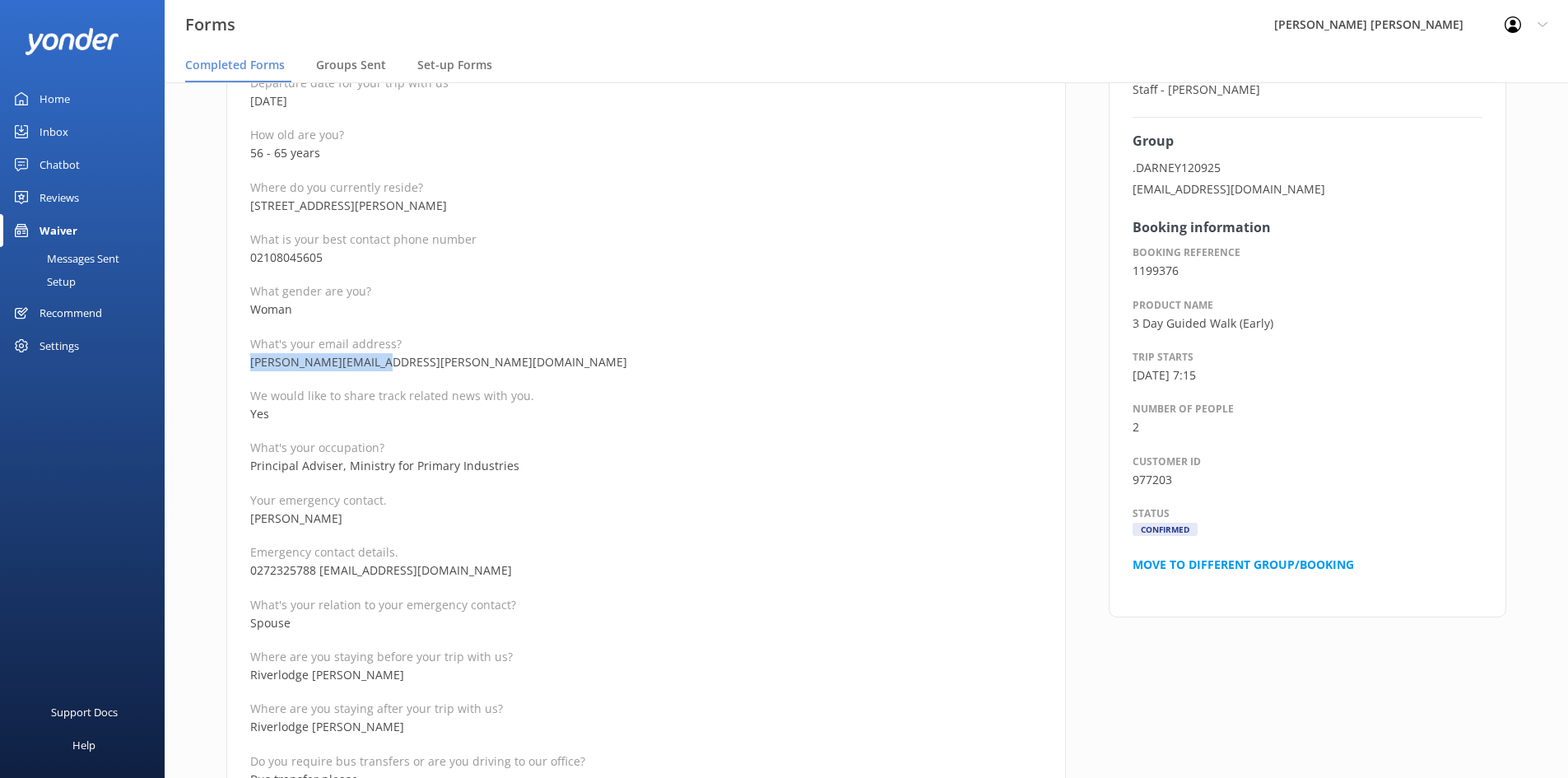
drag, startPoint x: 387, startPoint y: 366, endPoint x: 243, endPoint y: 365, distance: 144.0
copy p "[PERSON_NAME][EMAIL_ADDRESS][PERSON_NAME][DOMAIN_NAME]"
